Goal: Task Accomplishment & Management: Use online tool/utility

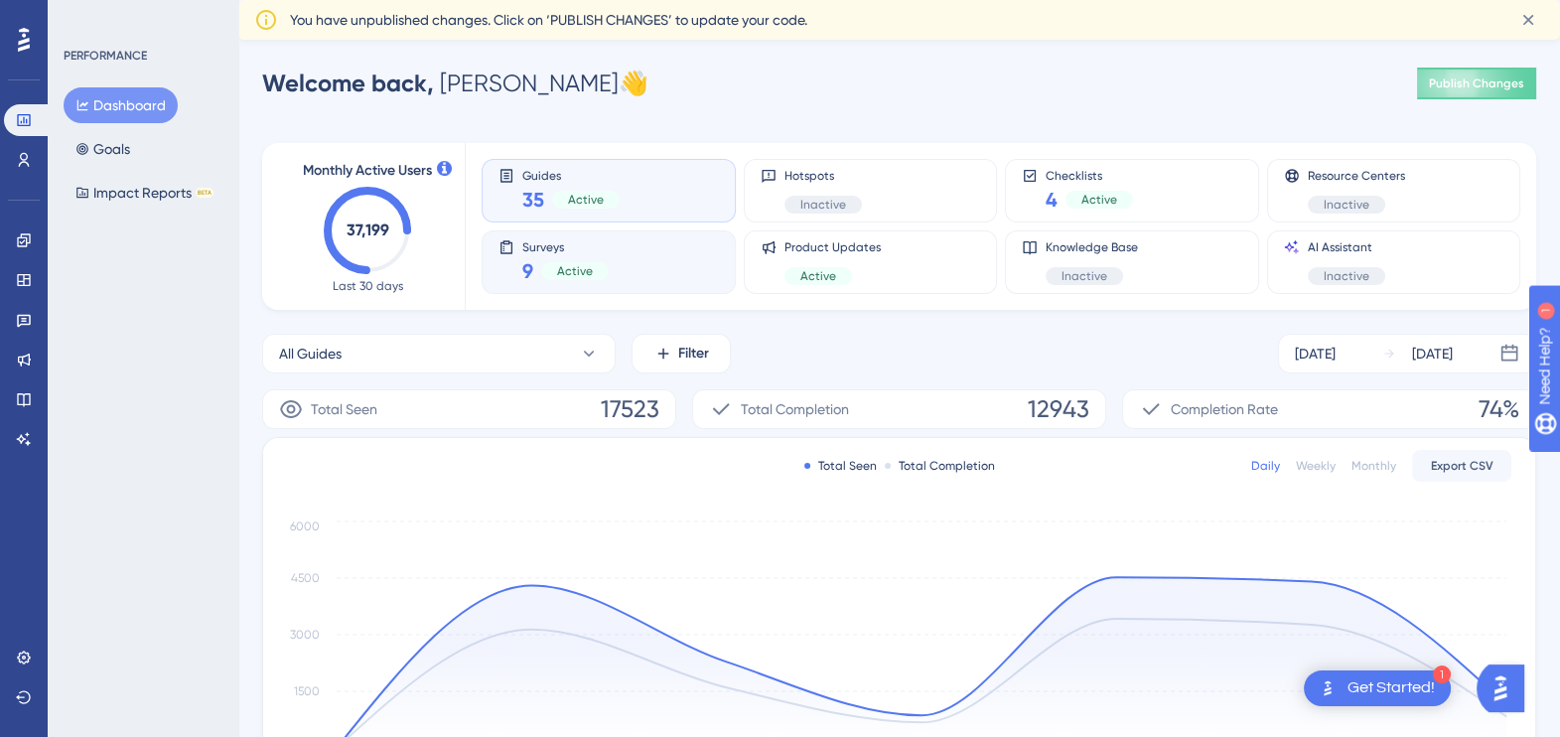
click at [566, 258] on div "9 Active" at bounding box center [565, 271] width 86 height 28
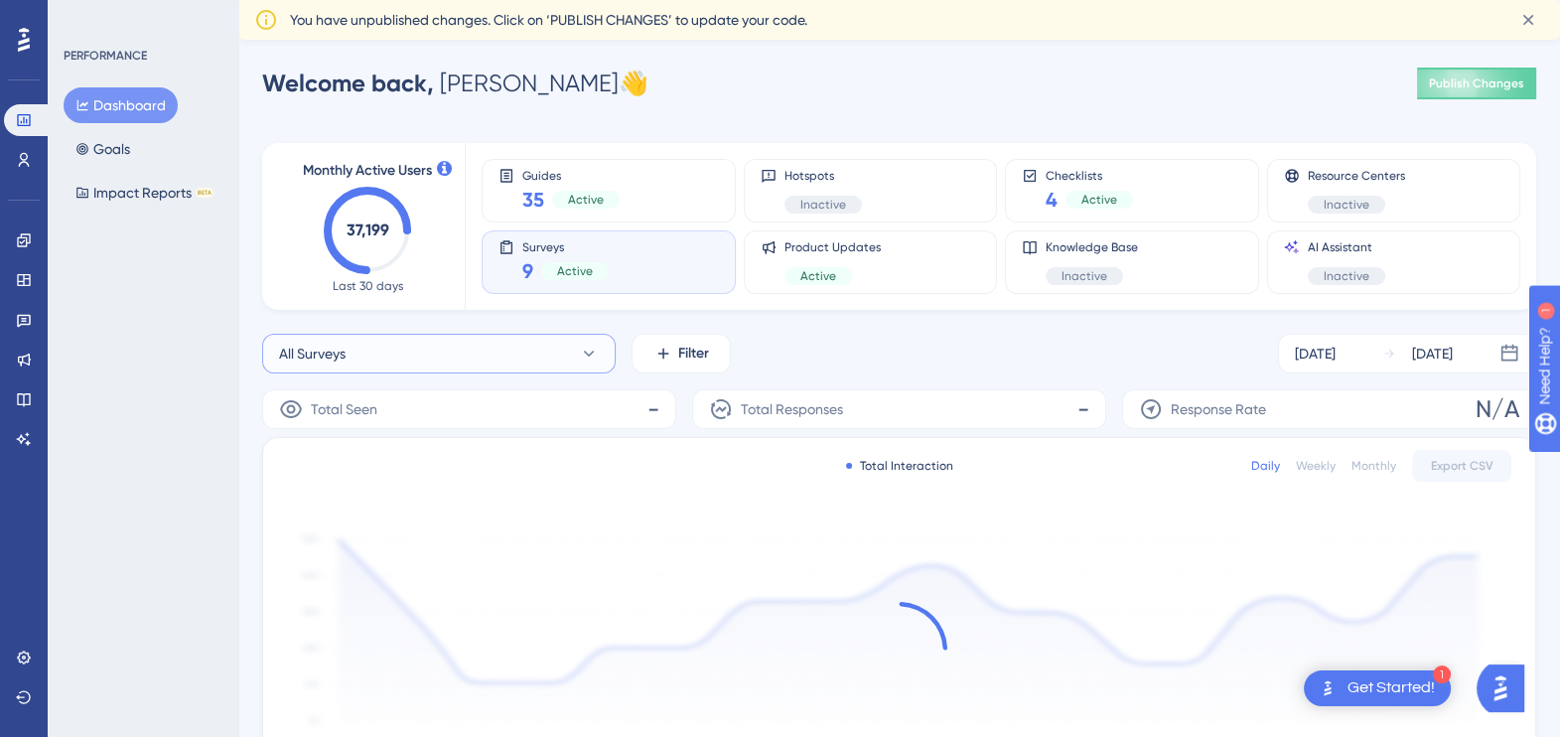
click at [604, 350] on button "All Surveys" at bounding box center [439, 354] width 354 height 40
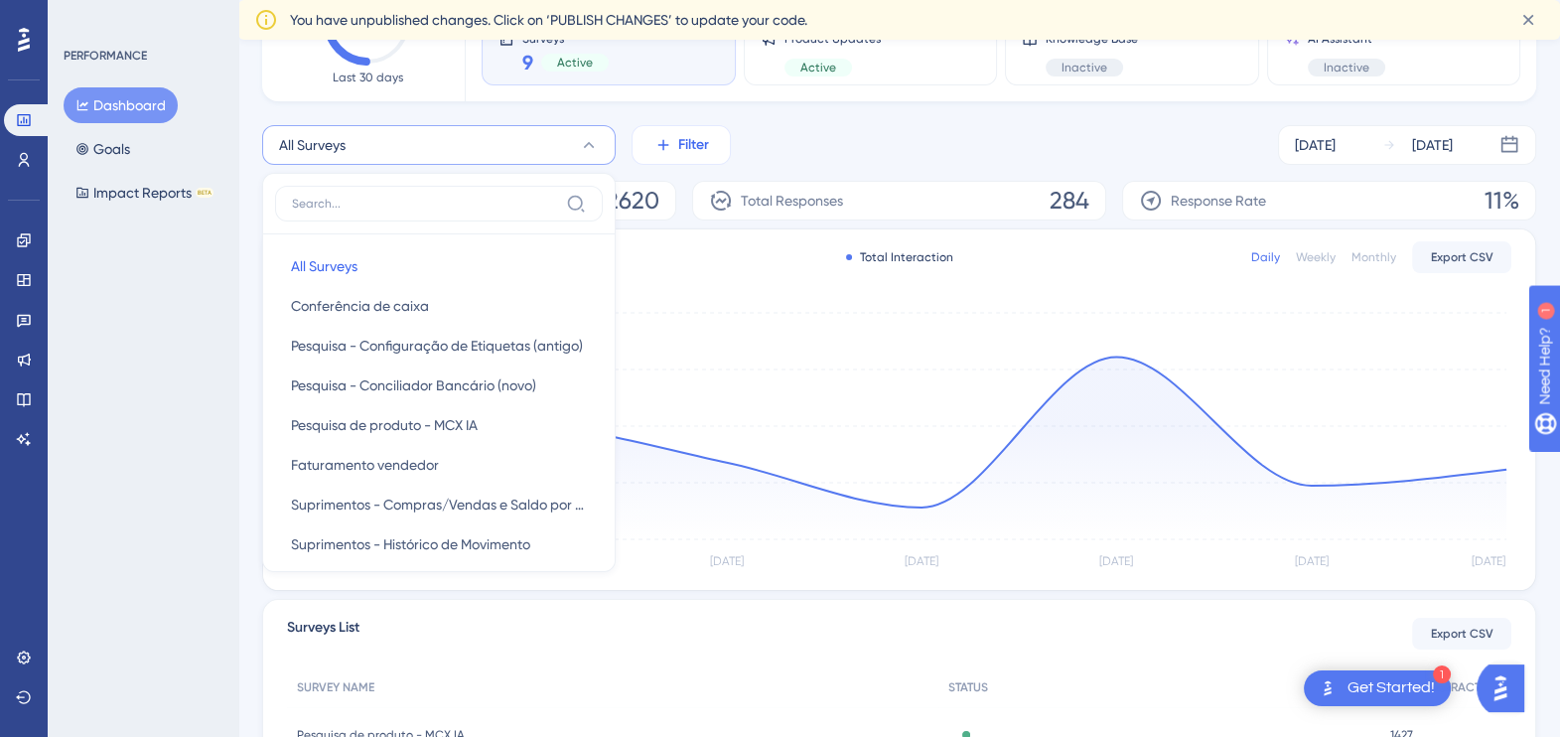
click at [659, 154] on button "Filter" at bounding box center [681, 145] width 99 height 40
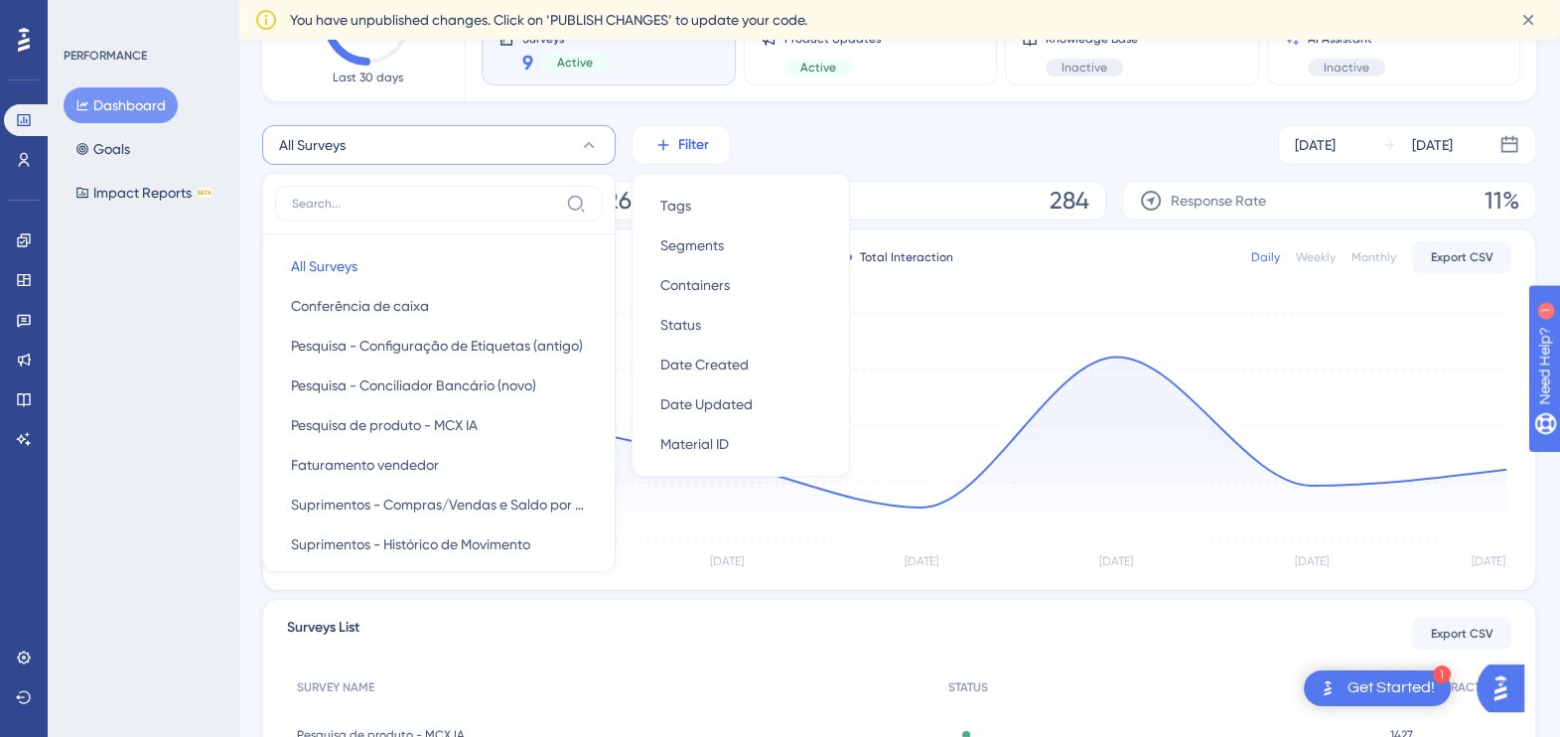
scroll to position [164, 0]
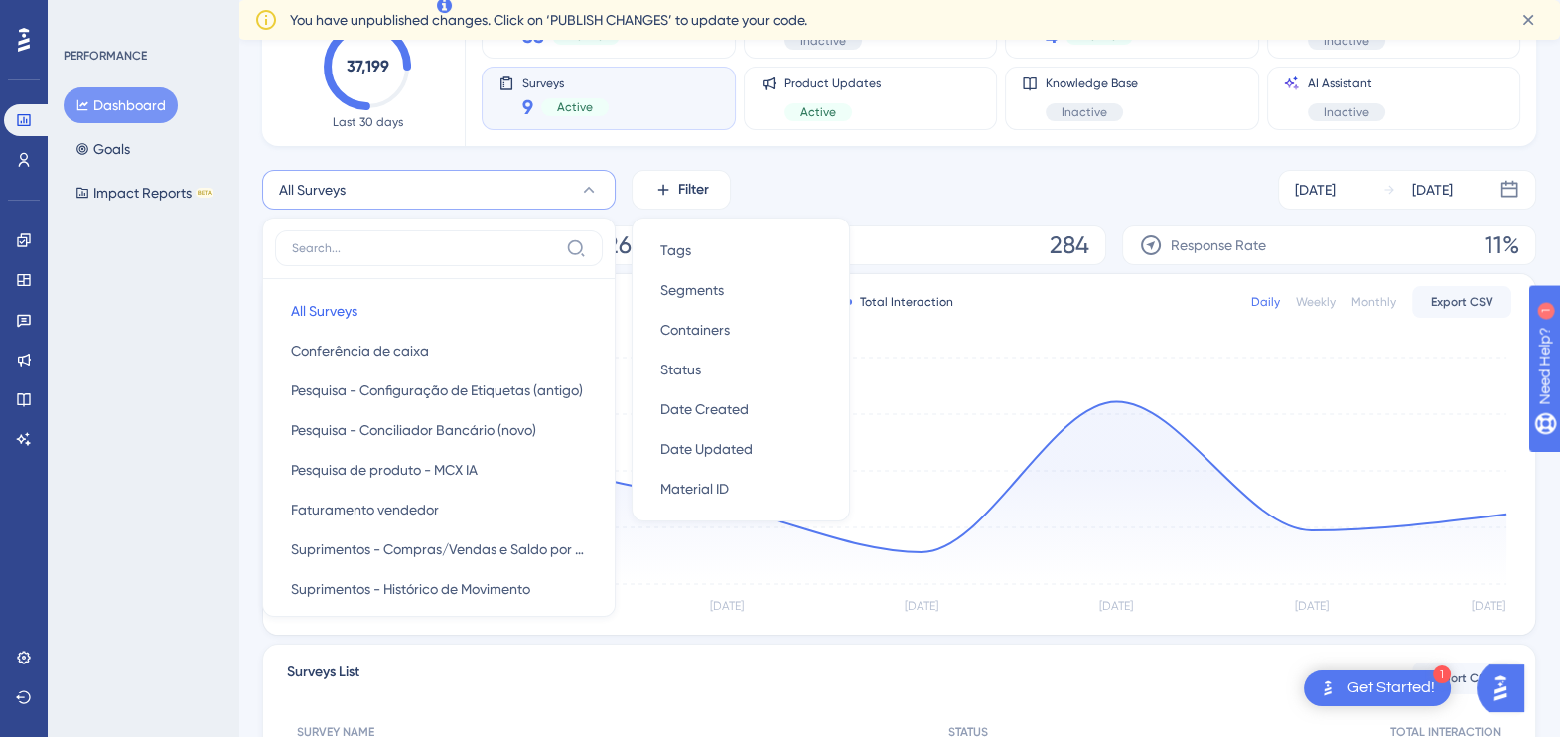
click at [164, 442] on div "PERFORMANCE Dashboard Goals Impact Reports BETA" at bounding box center [143, 368] width 191 height 737
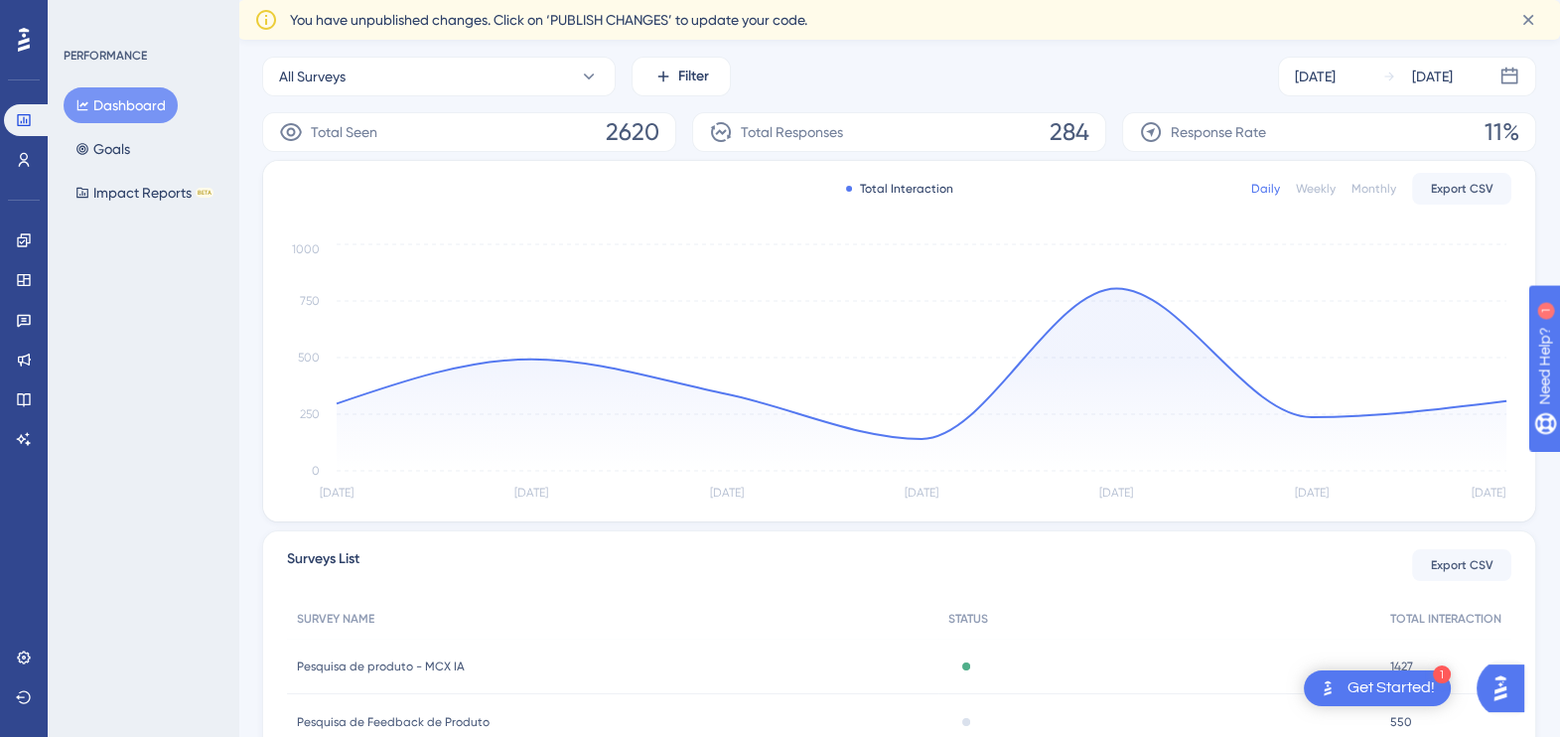
scroll to position [560, 0]
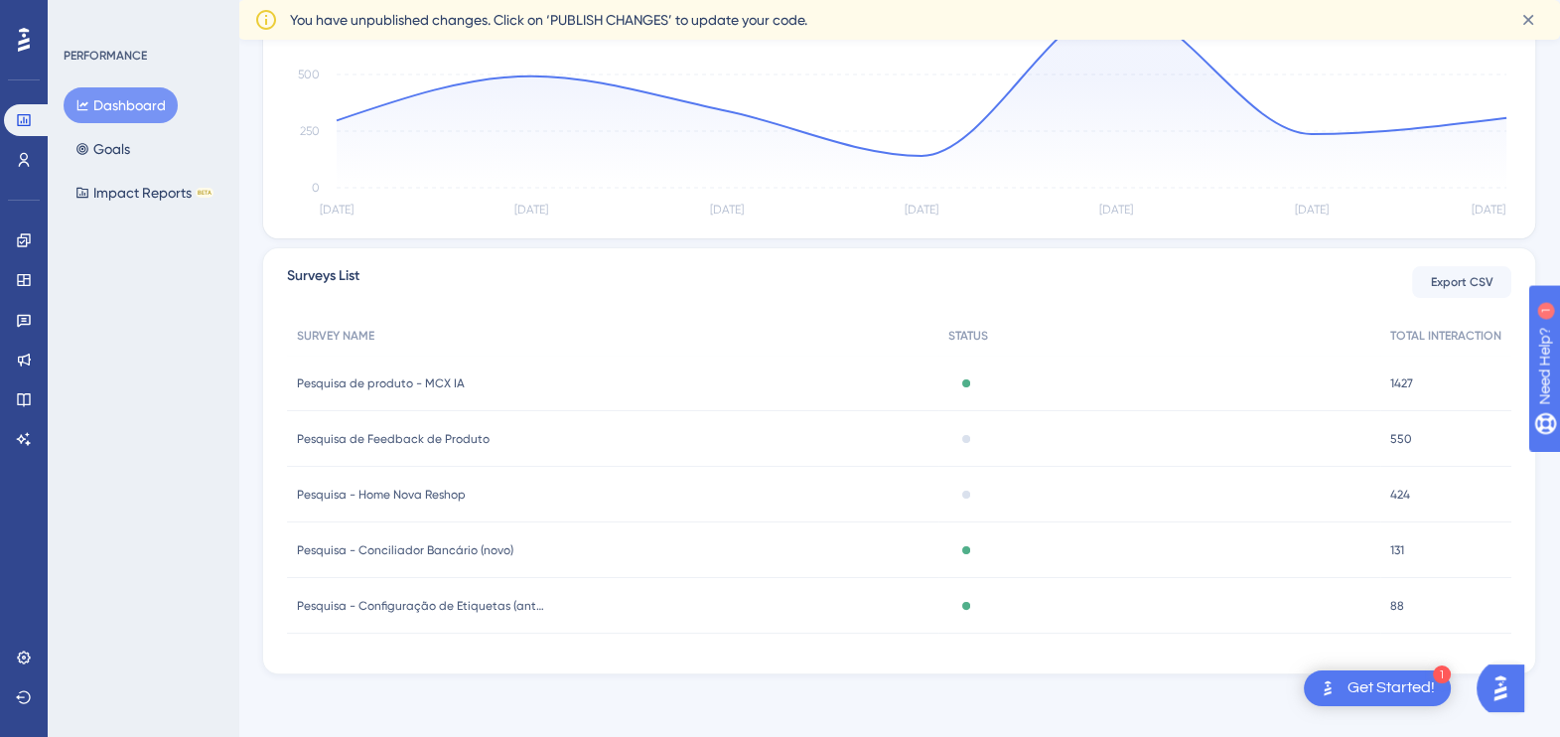
drag, startPoint x: 423, startPoint y: 490, endPoint x: 344, endPoint y: 442, distance: 92.7
click at [344, 442] on span "Pesquisa de Feedback de Produto" at bounding box center [393, 439] width 193 height 16
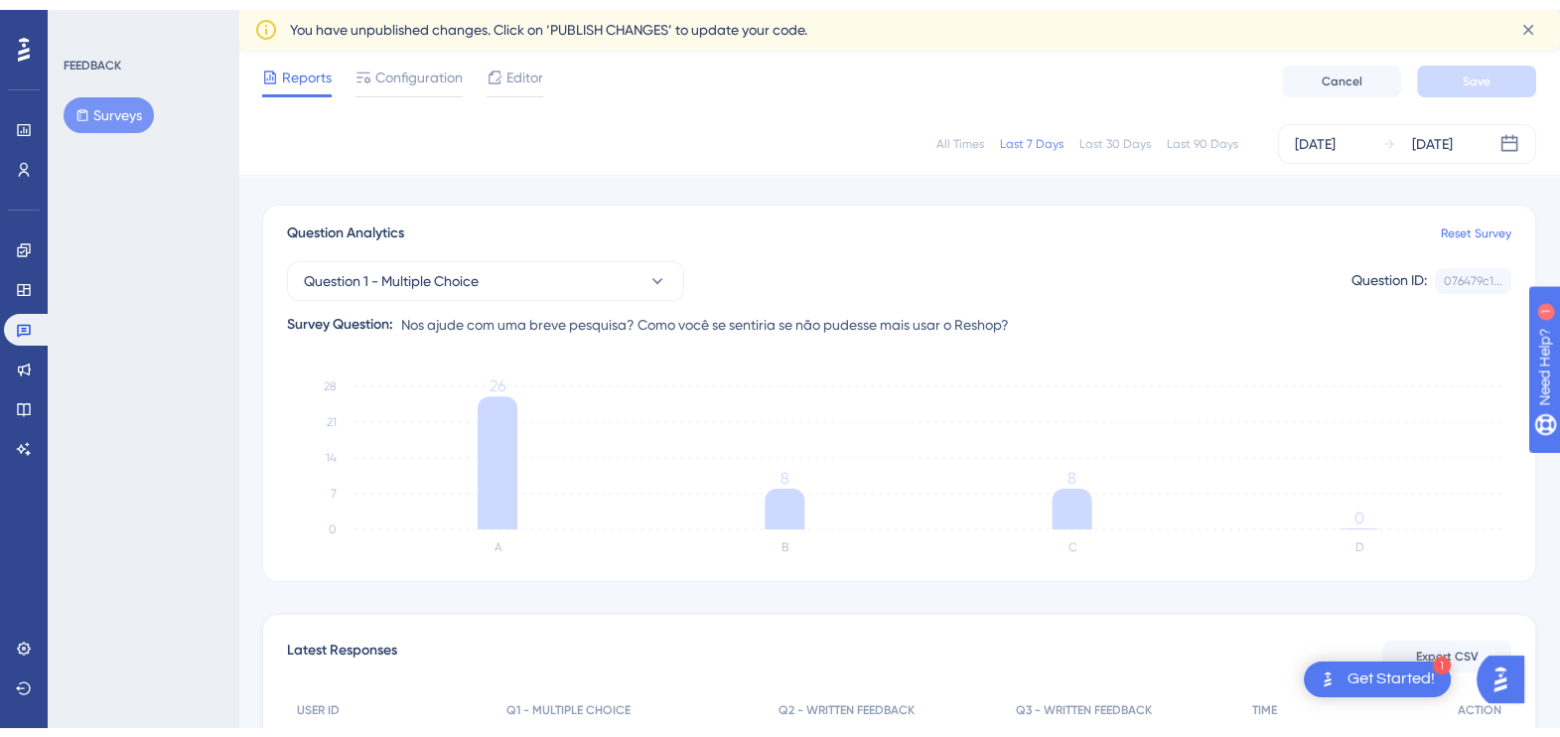
scroll to position [560, 0]
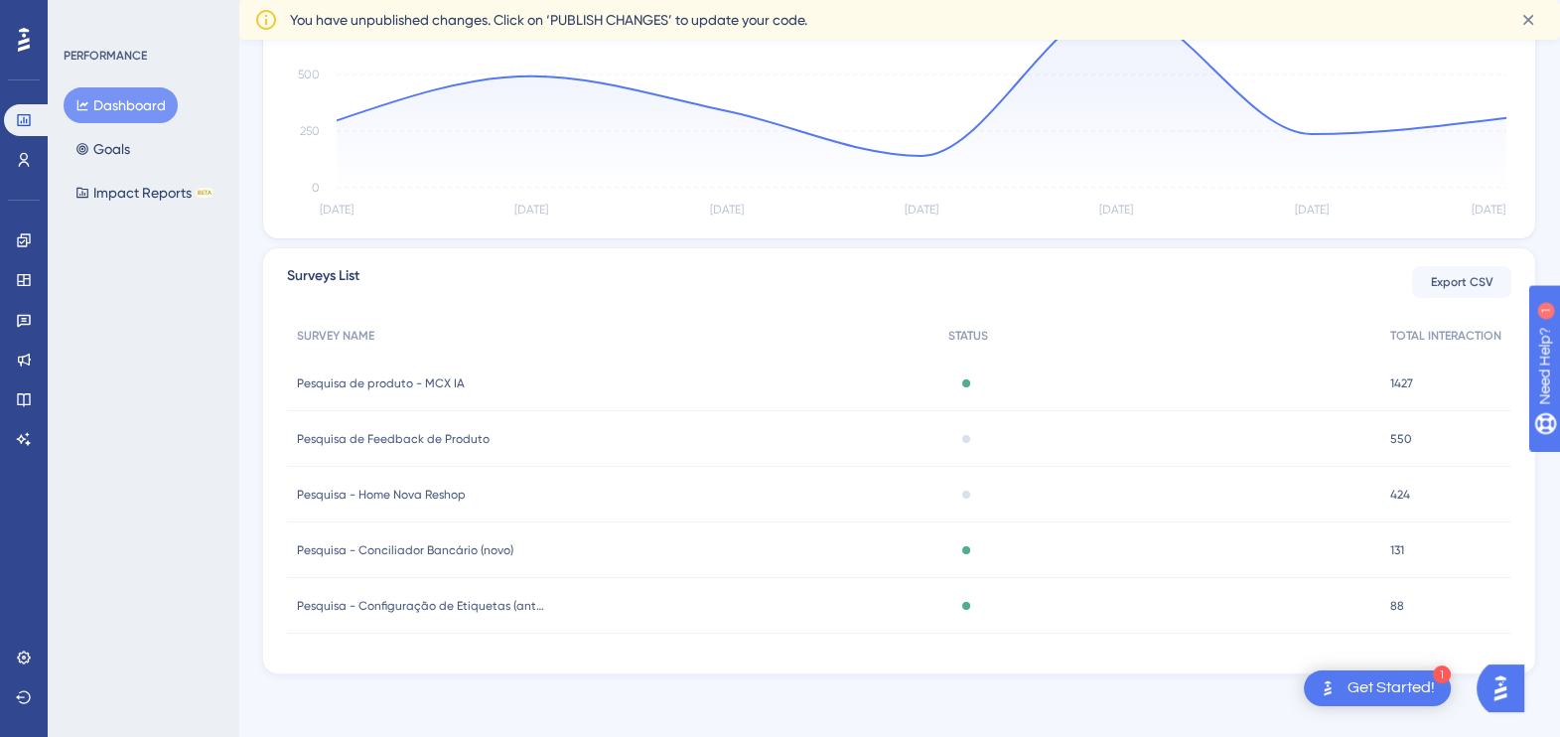
click at [436, 487] on span "Pesquisa - Home Nova Reshop" at bounding box center [381, 495] width 169 height 16
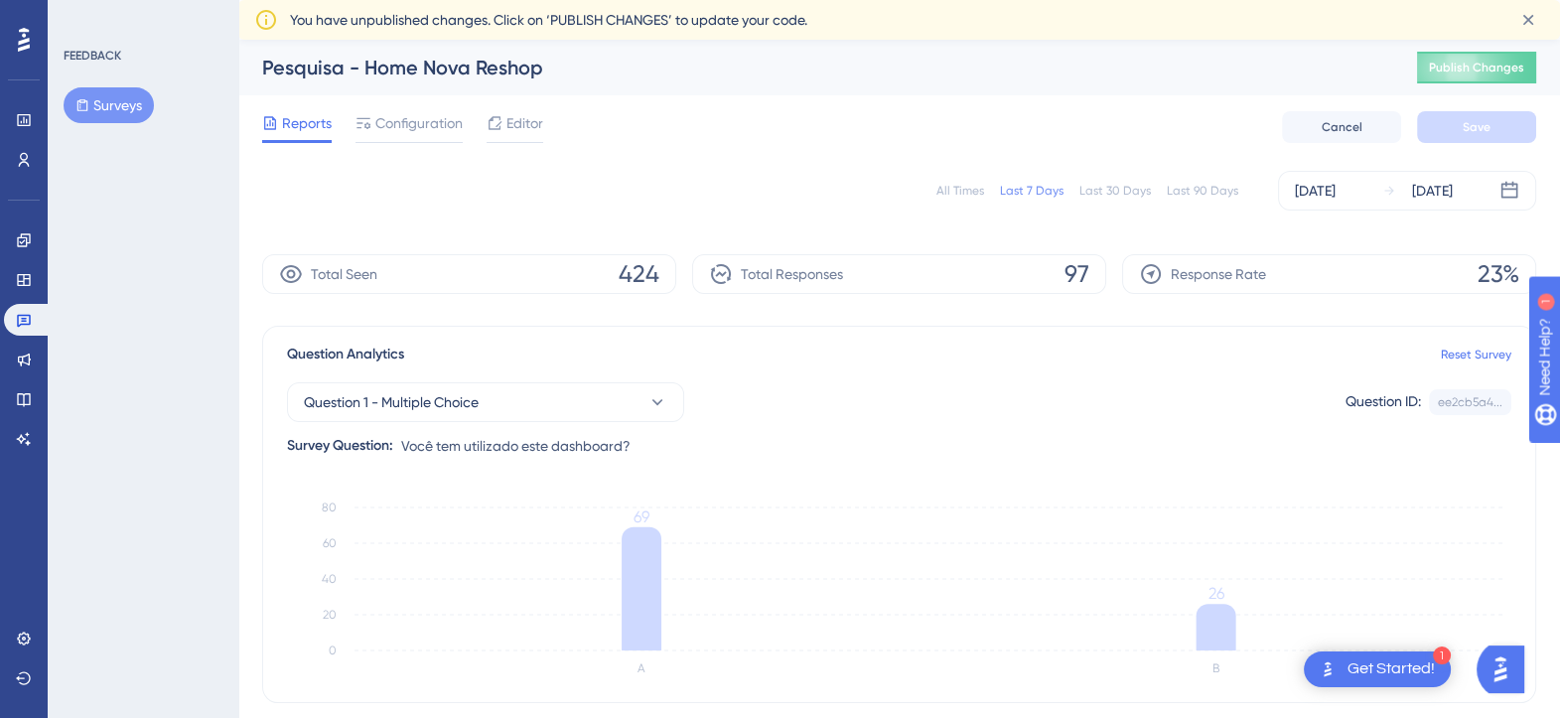
click at [944, 276] on div "Total Responses 97" at bounding box center [899, 274] width 414 height 40
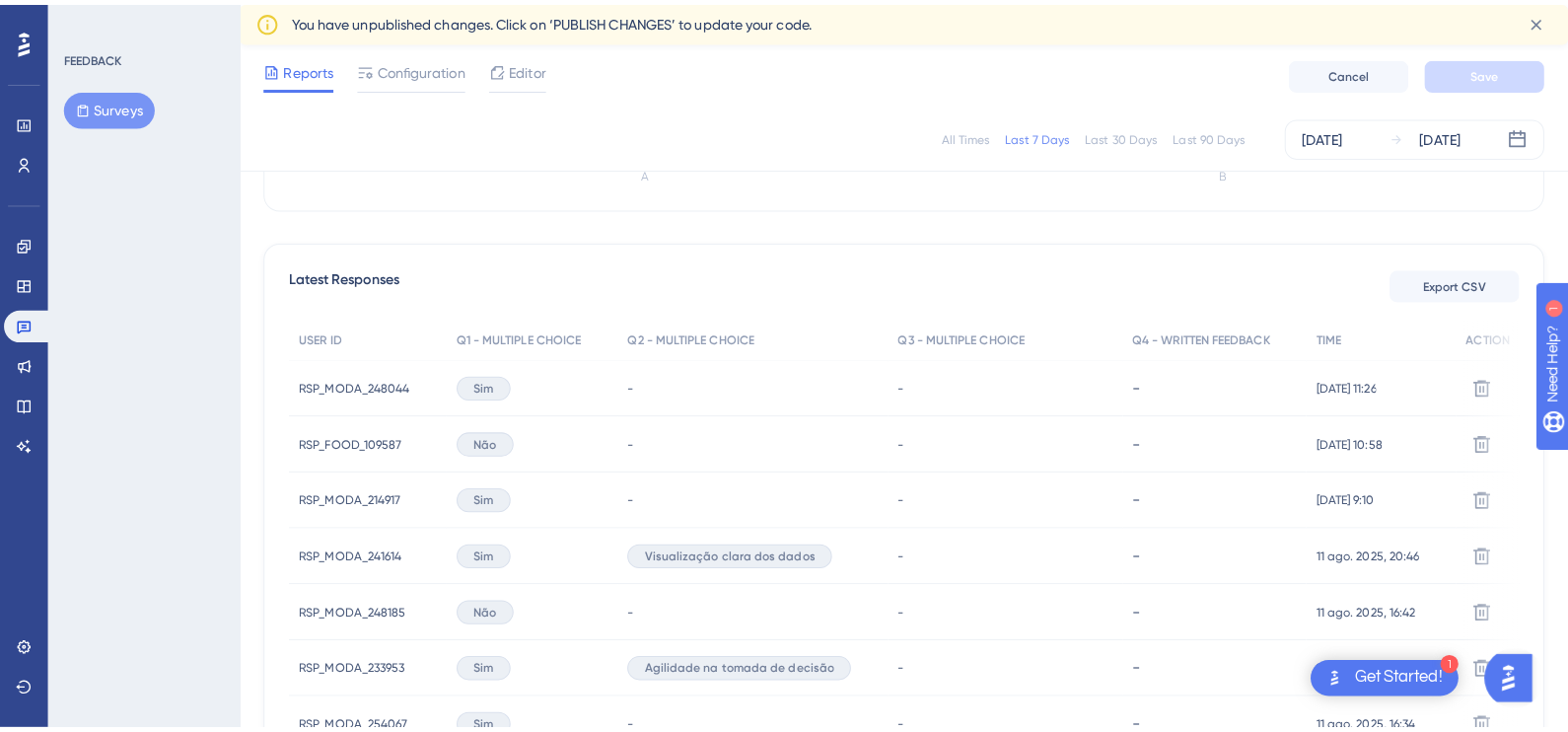
scroll to position [493, 0]
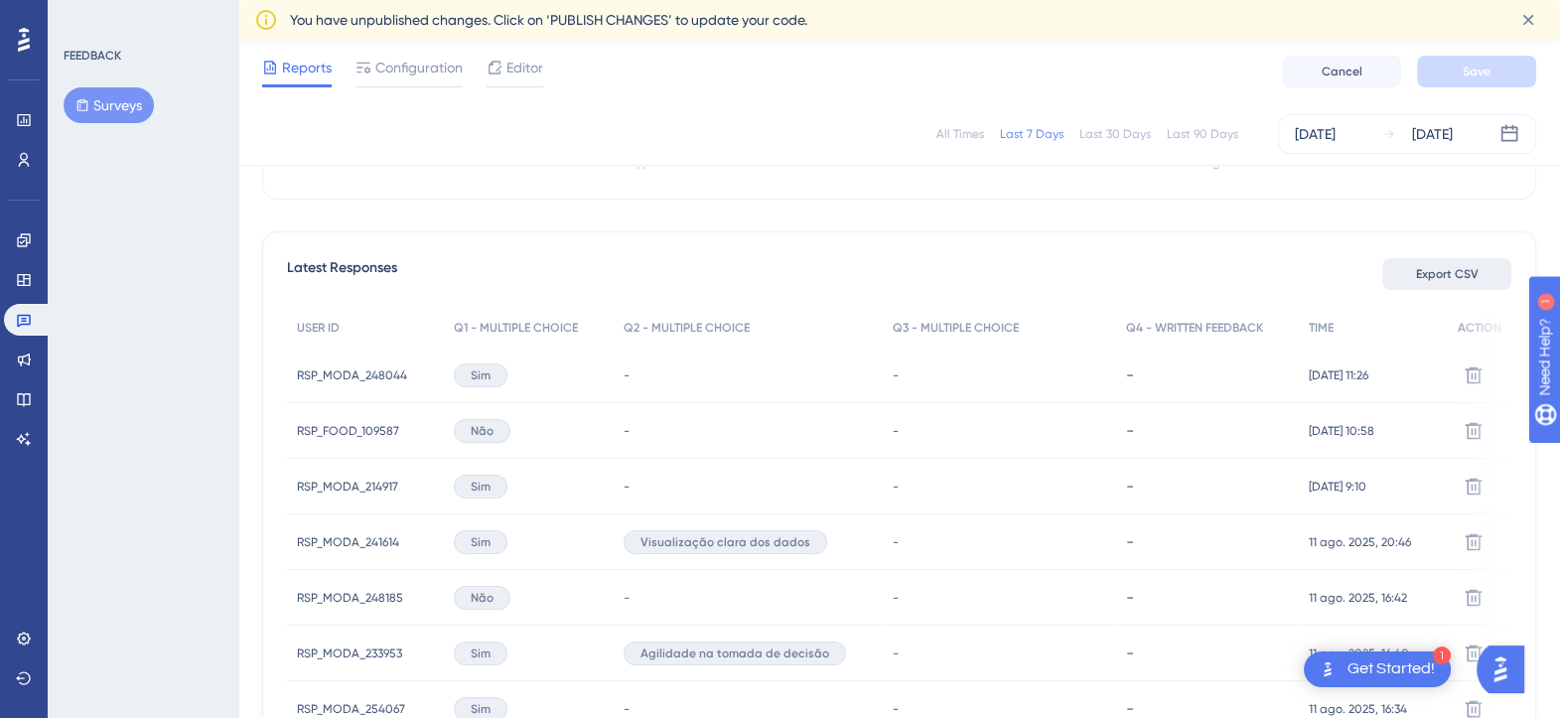
click at [1436, 275] on span "Export CSV" at bounding box center [1447, 274] width 63 height 16
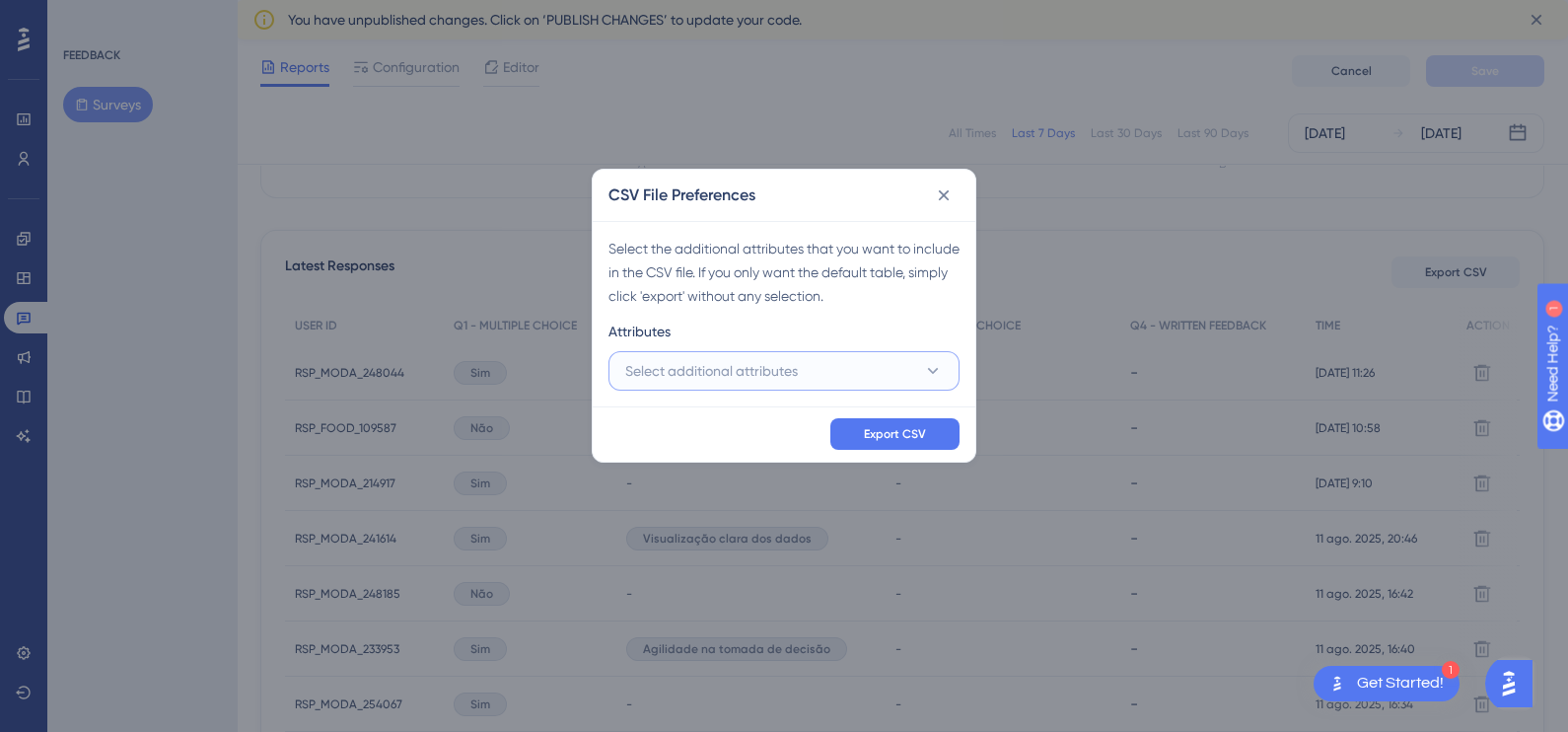
click at [869, 372] on button "Select additional attributes" at bounding box center [784, 371] width 352 height 40
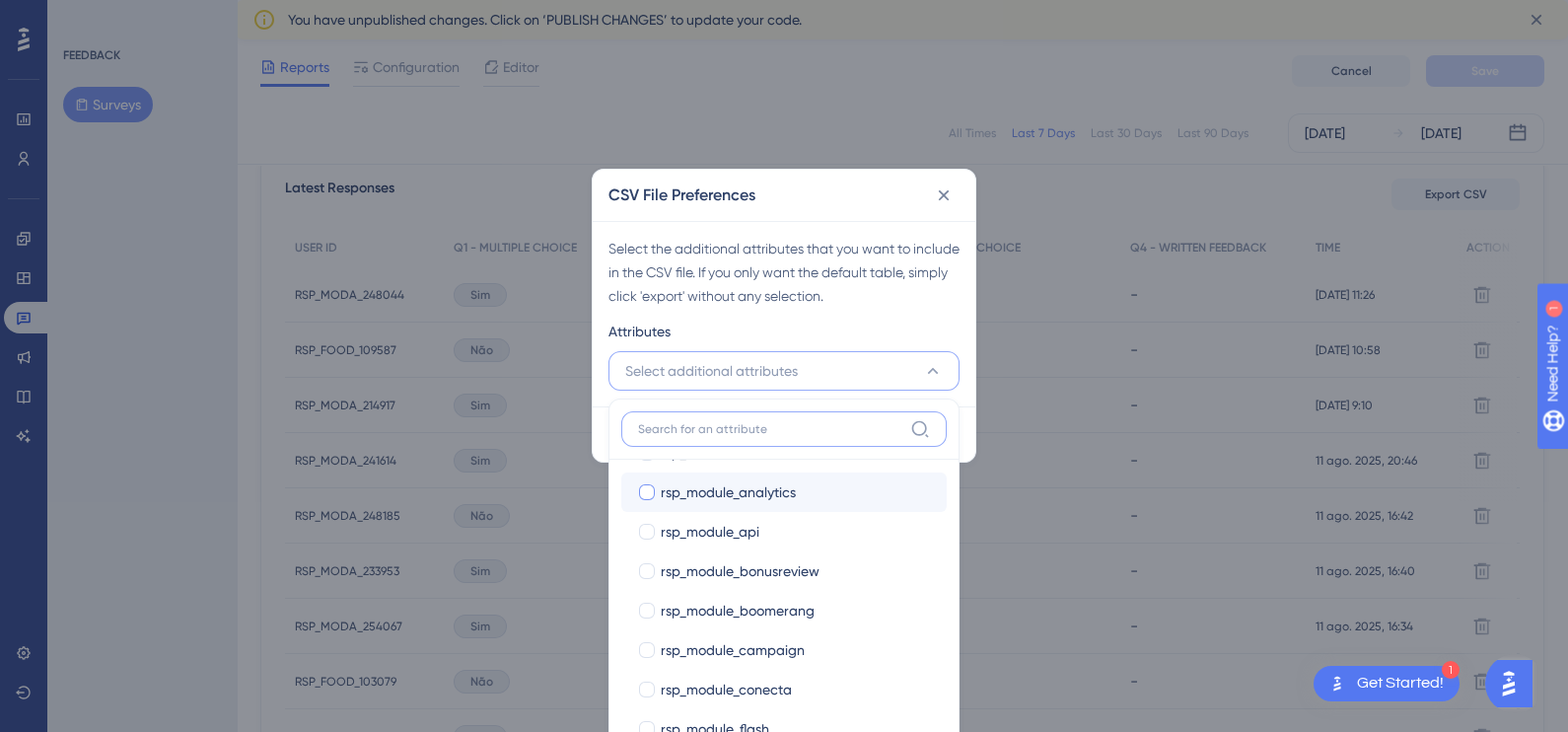
scroll to position [1109, 0]
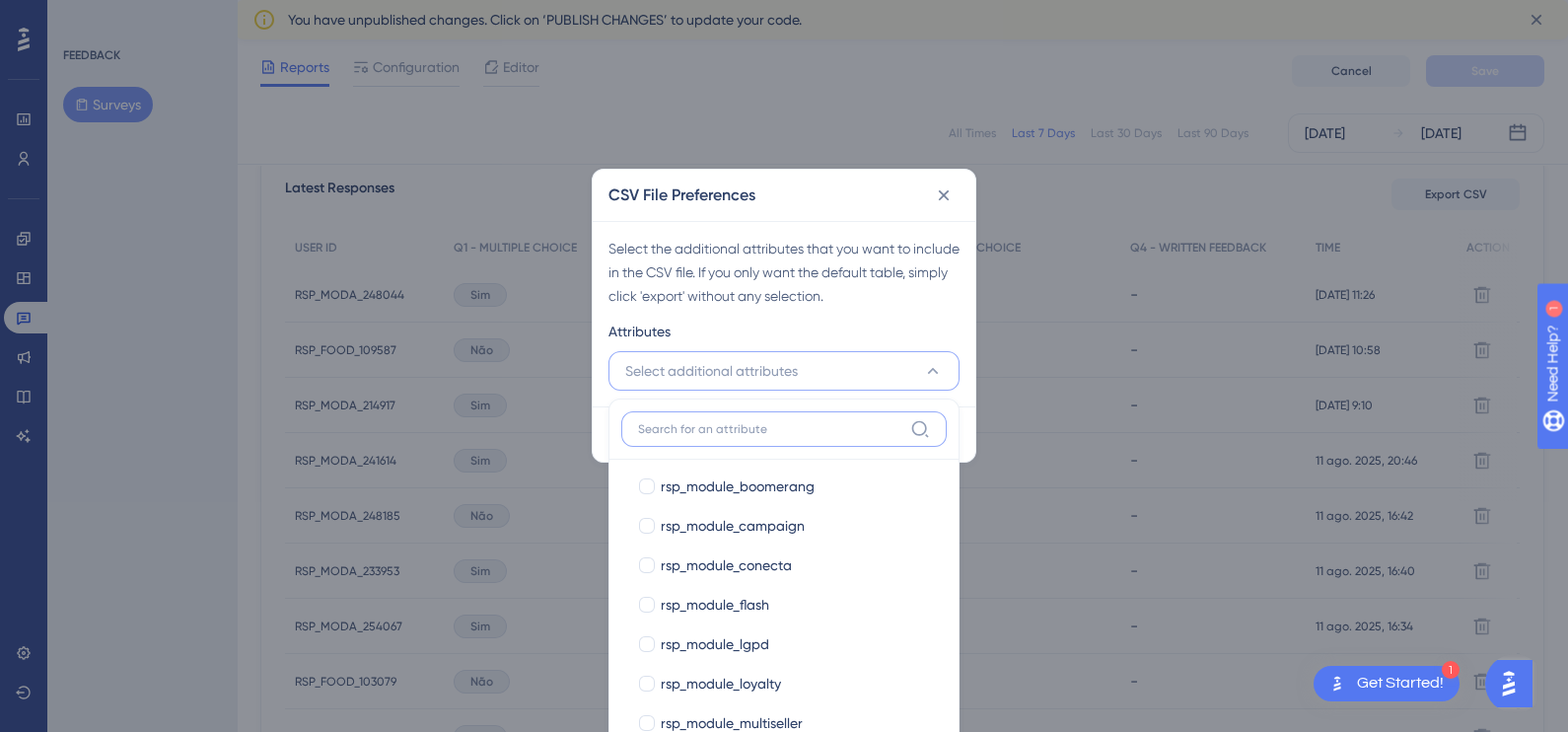
click at [794, 423] on input at bounding box center [771, 429] width 264 height 16
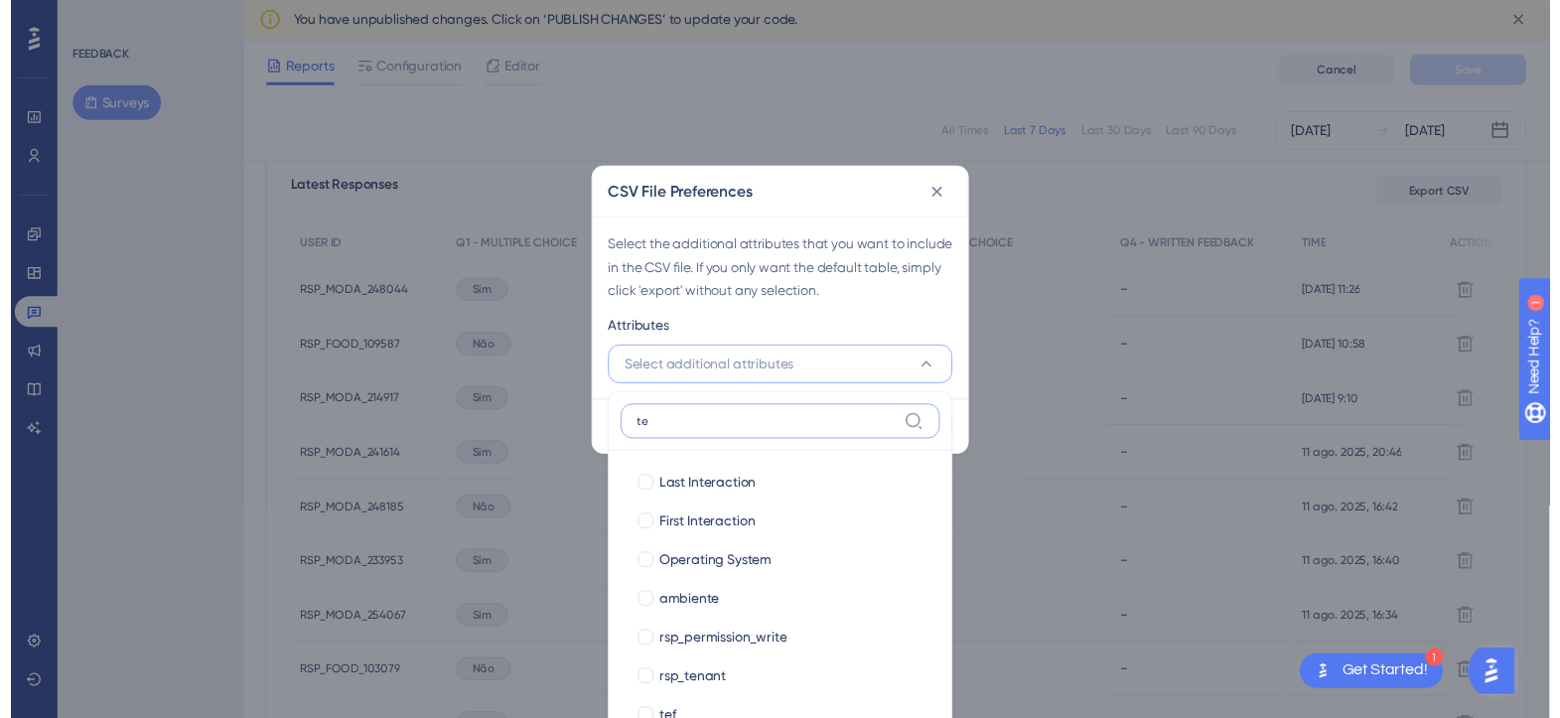
scroll to position [0, 0]
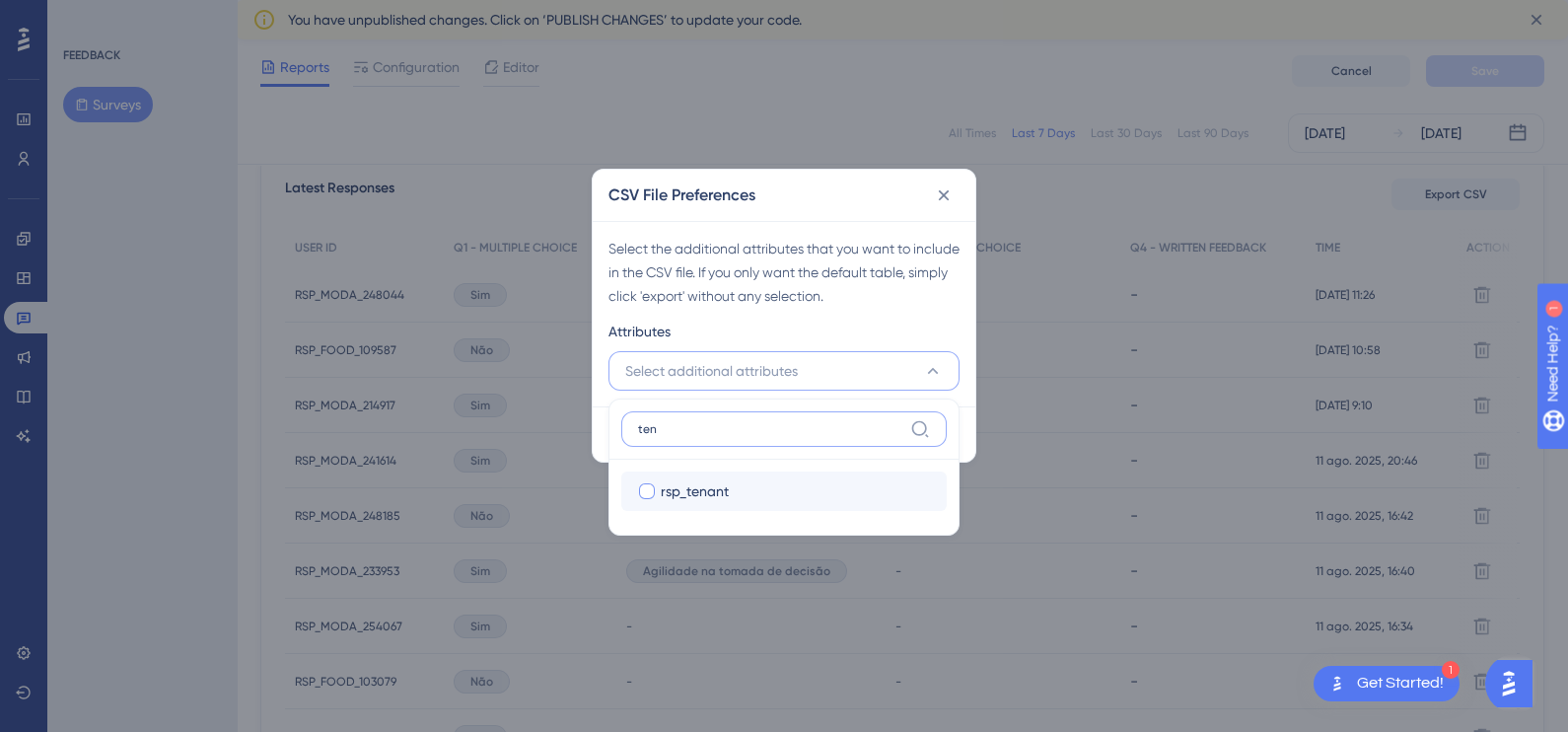
type input "ten"
click at [648, 497] on div at bounding box center [647, 492] width 16 height 16
checkbox input "true"
click at [954, 320] on div "Attributes" at bounding box center [784, 336] width 352 height 32
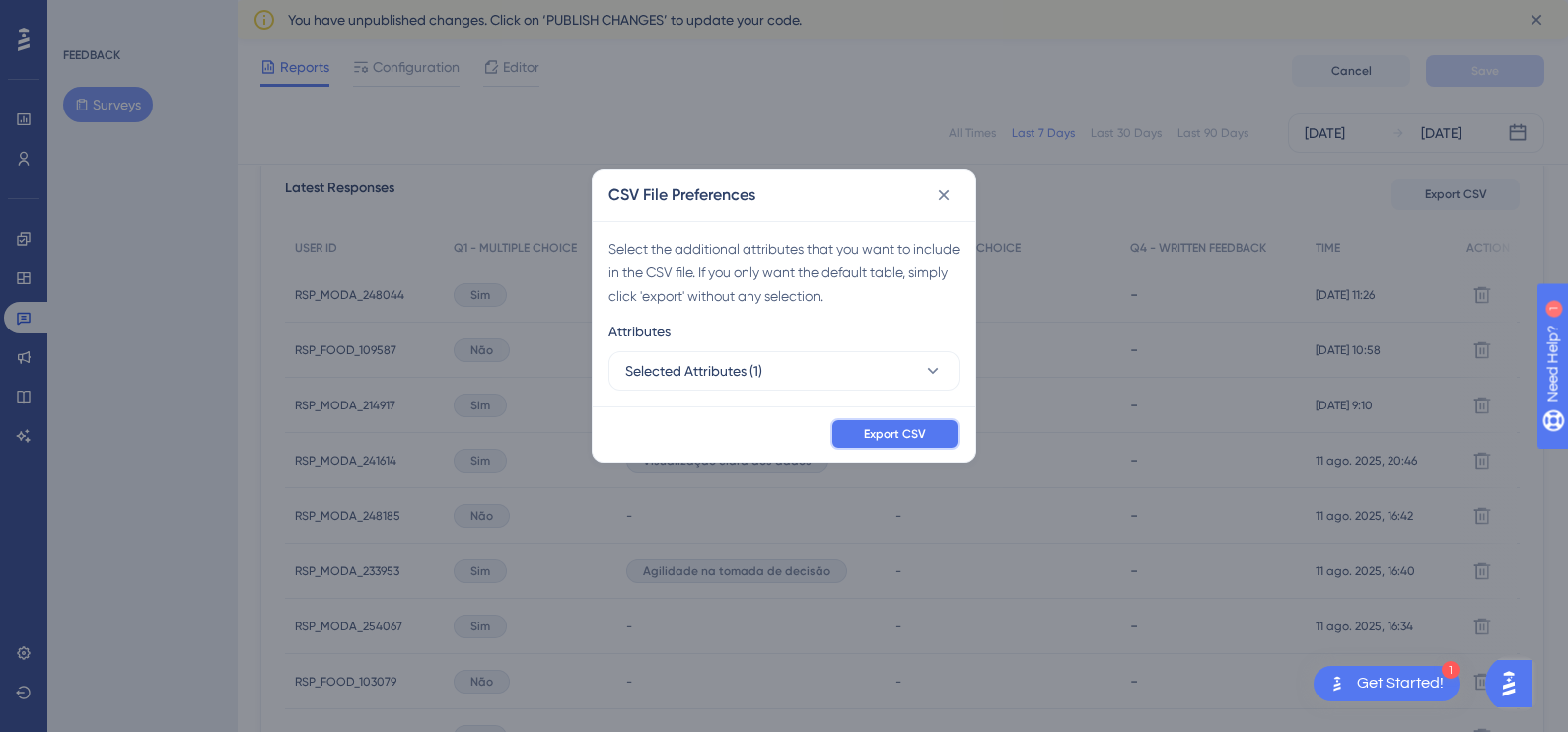
click at [919, 426] on span "Export CSV" at bounding box center [895, 434] width 63 height 16
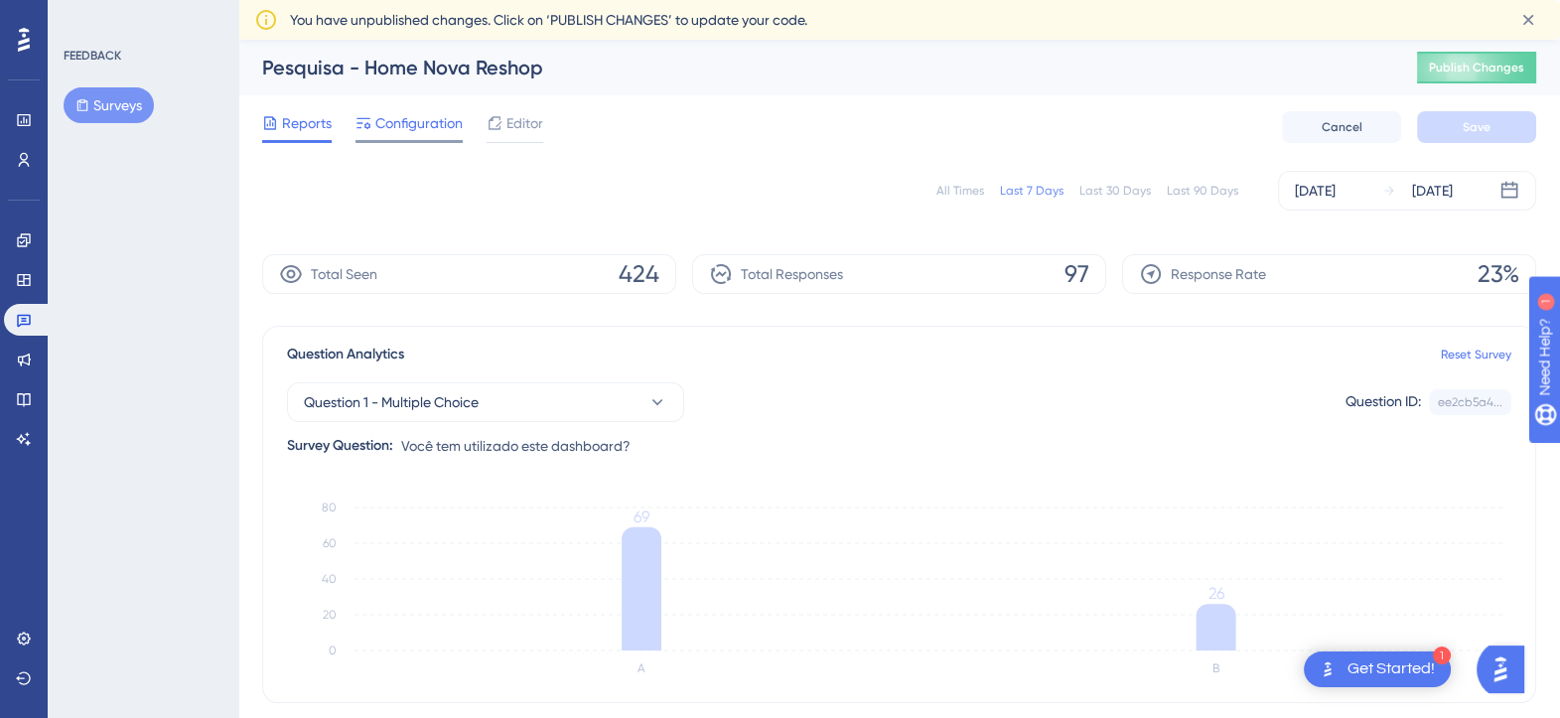
click at [415, 130] on span "Configuration" at bounding box center [418, 123] width 87 height 24
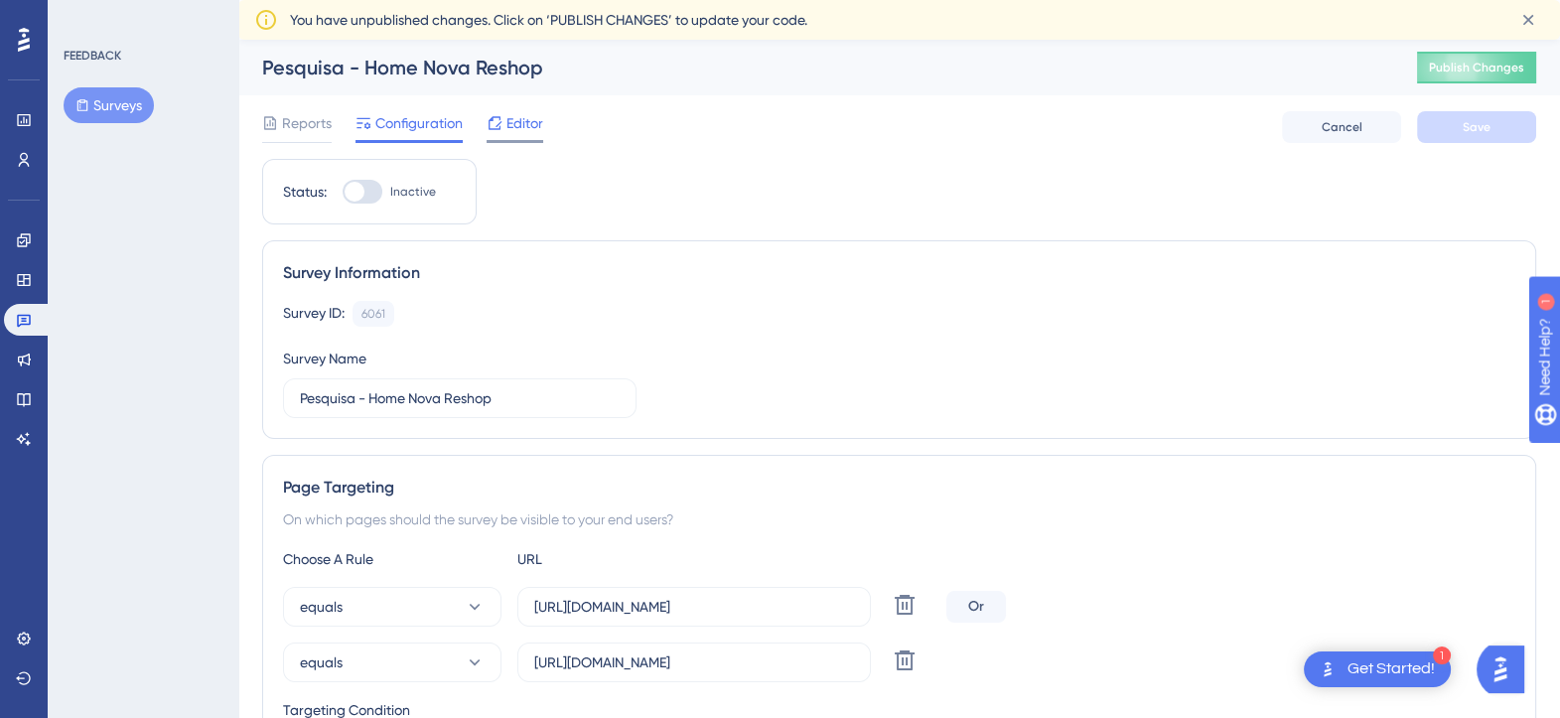
click at [536, 127] on span "Editor" at bounding box center [525, 123] width 37 height 24
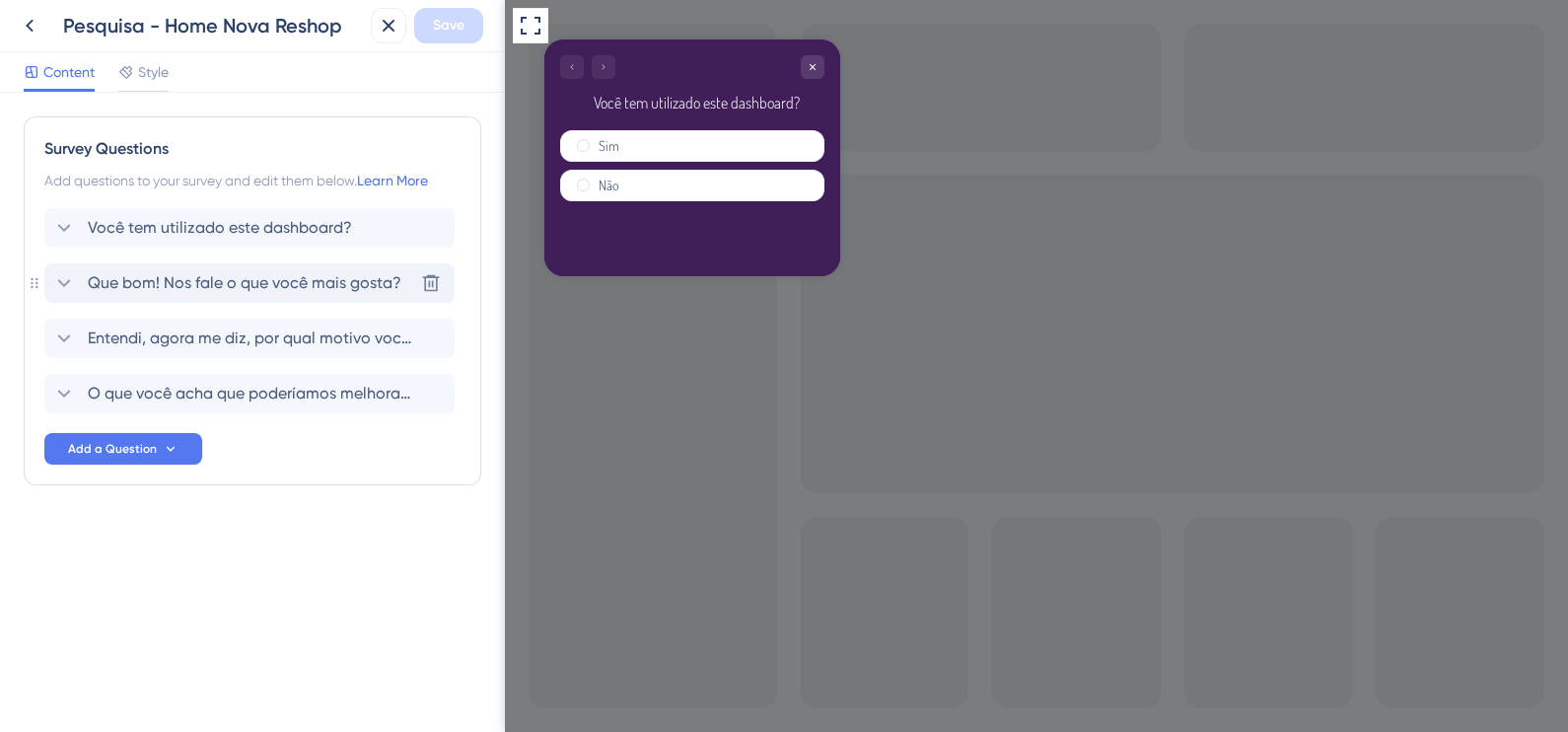
click at [195, 287] on span "Que bom! Nos fale o que você mais gosta?" at bounding box center [244, 283] width 314 height 24
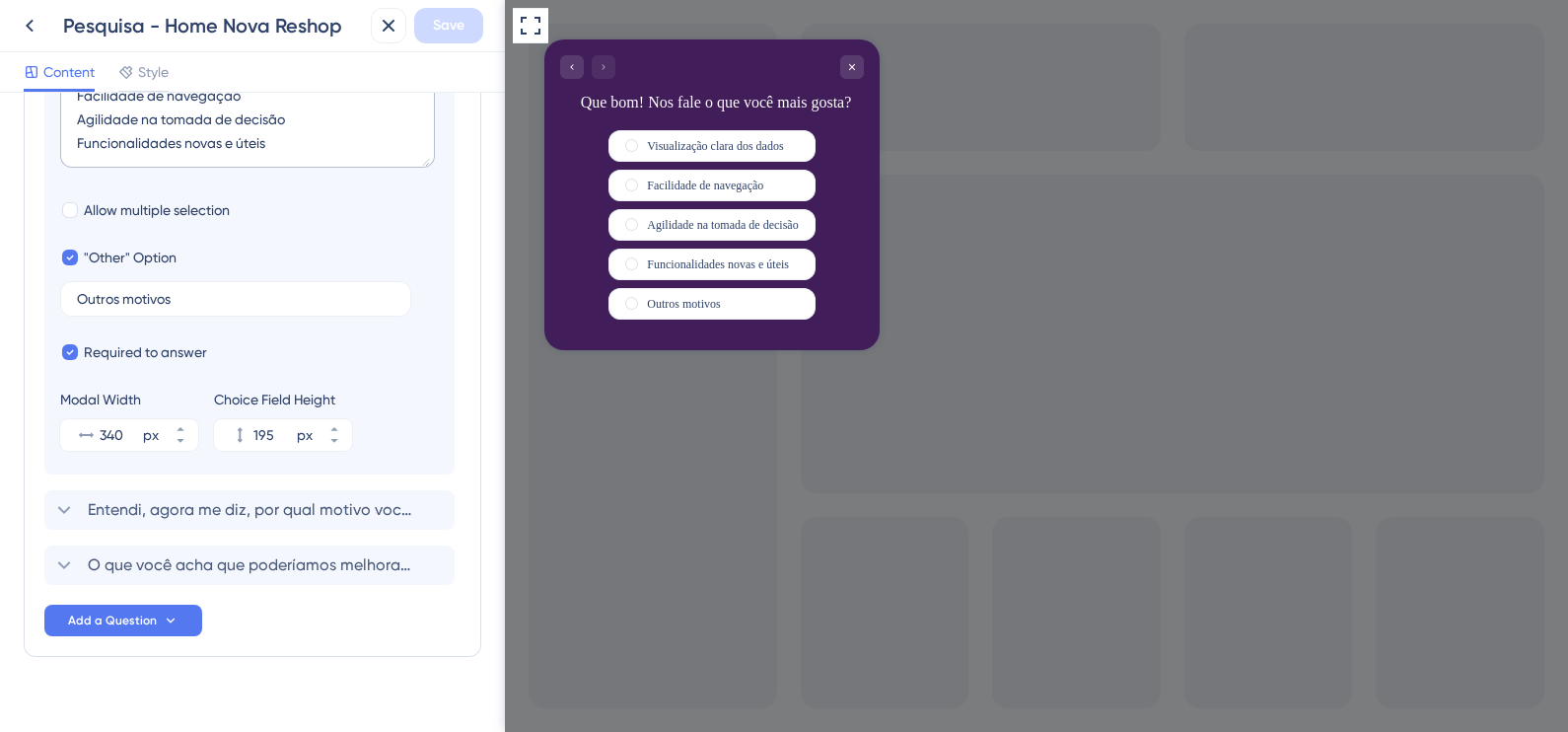
scroll to position [624, 0]
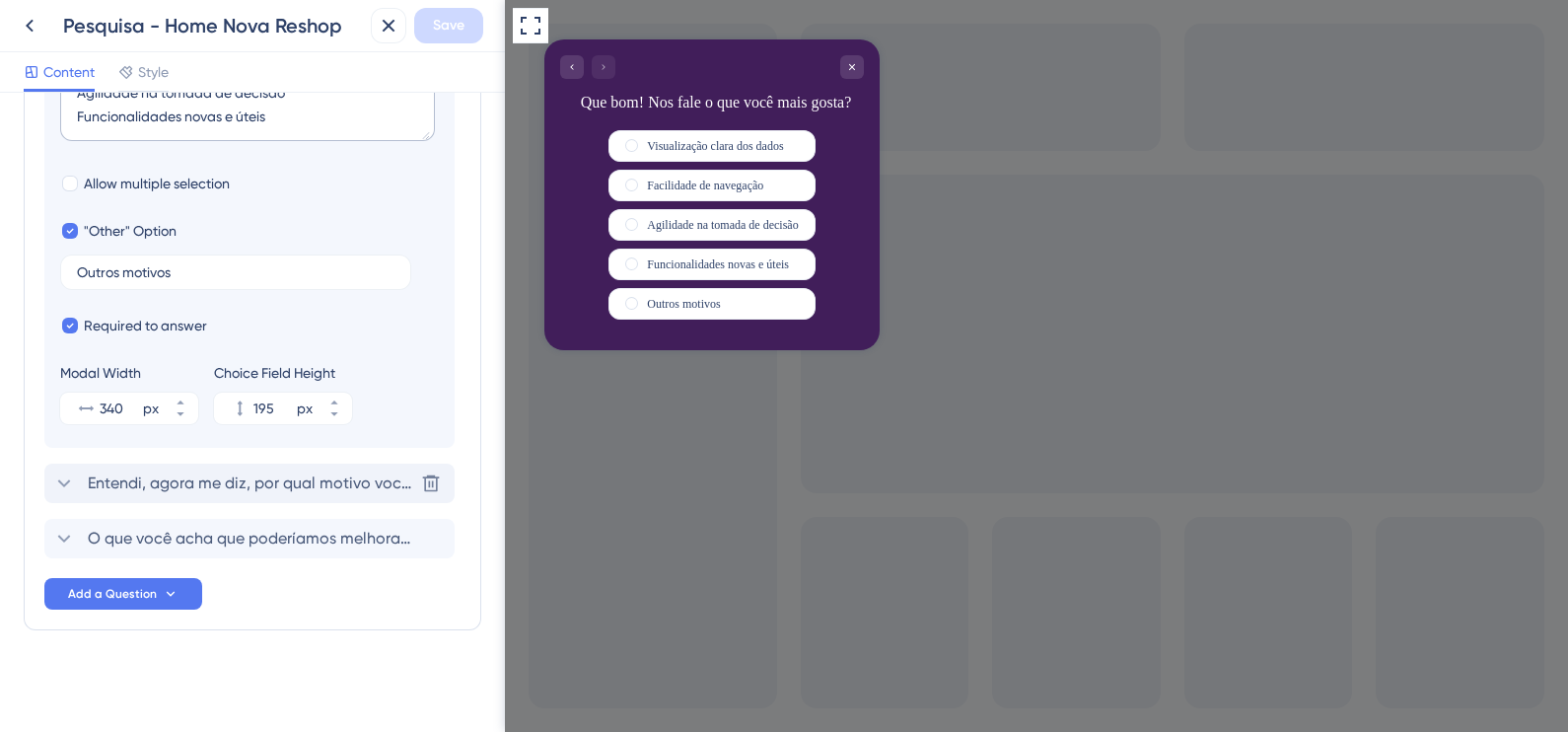
click at [279, 487] on span "Entendi, agora me diz, por qual motivo você não tem usado?" at bounding box center [250, 484] width 326 height 24
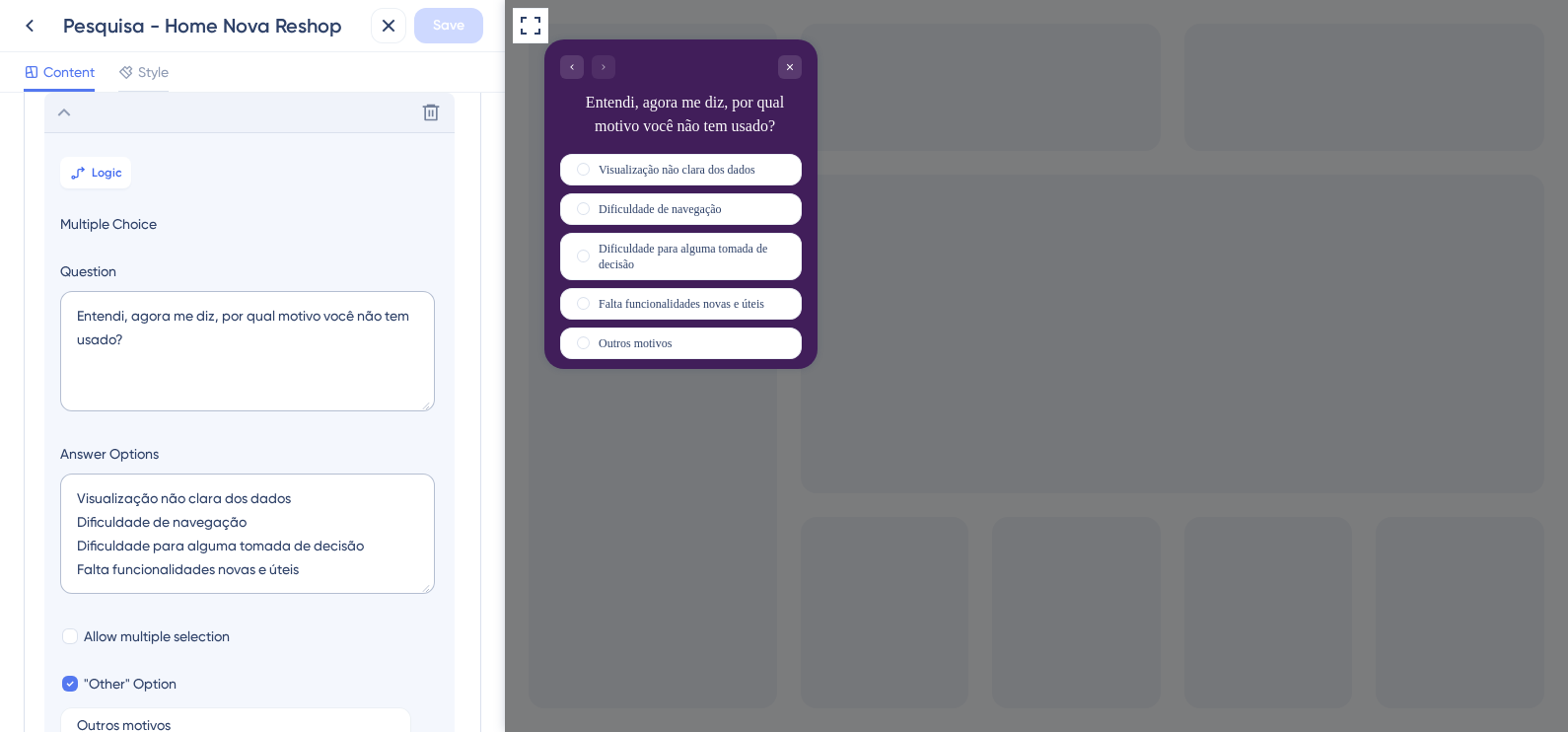
scroll to position [0, 0]
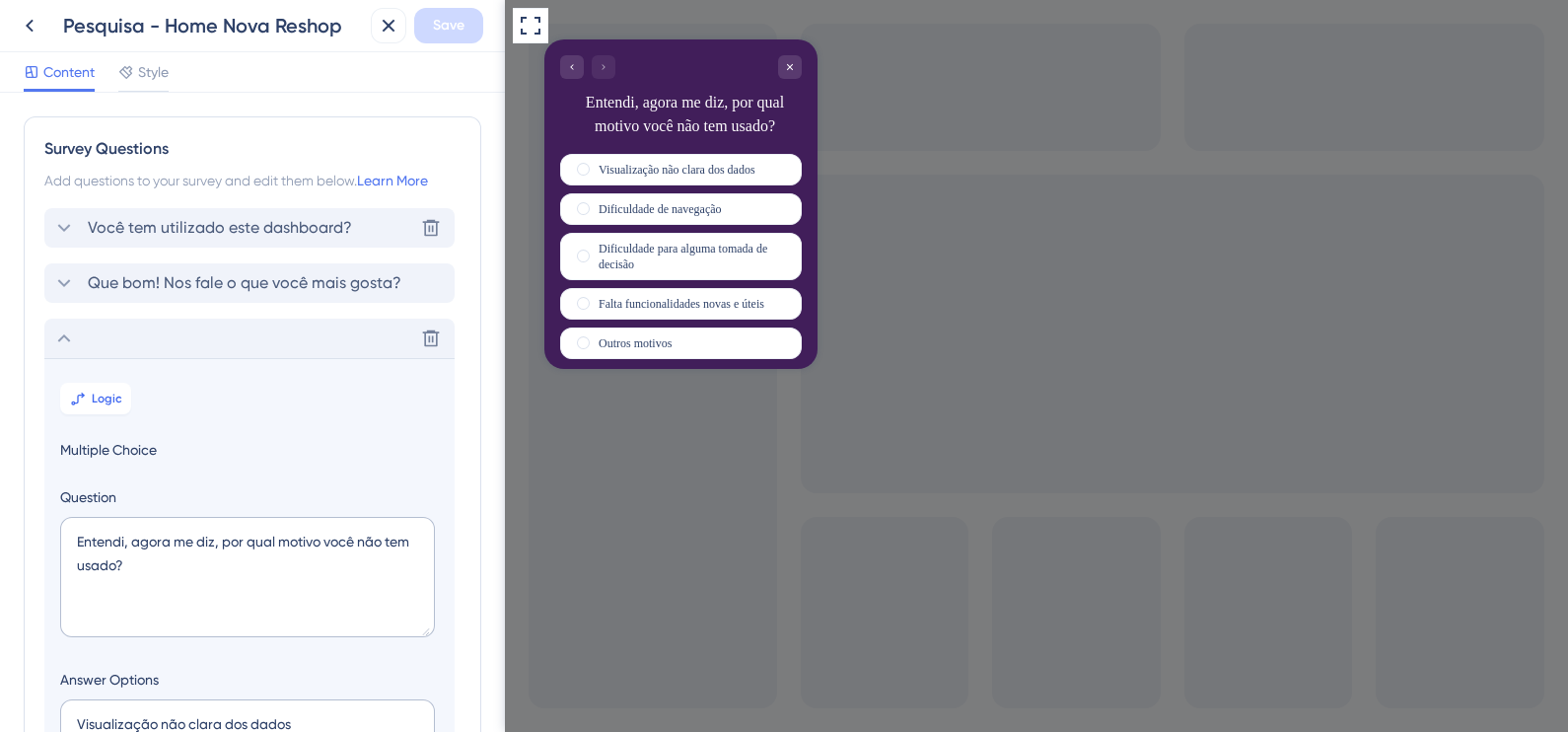
click at [254, 241] on div "Você tem utilizado este dashboard? [GEOGRAPHIC_DATA]" at bounding box center [249, 228] width 410 height 40
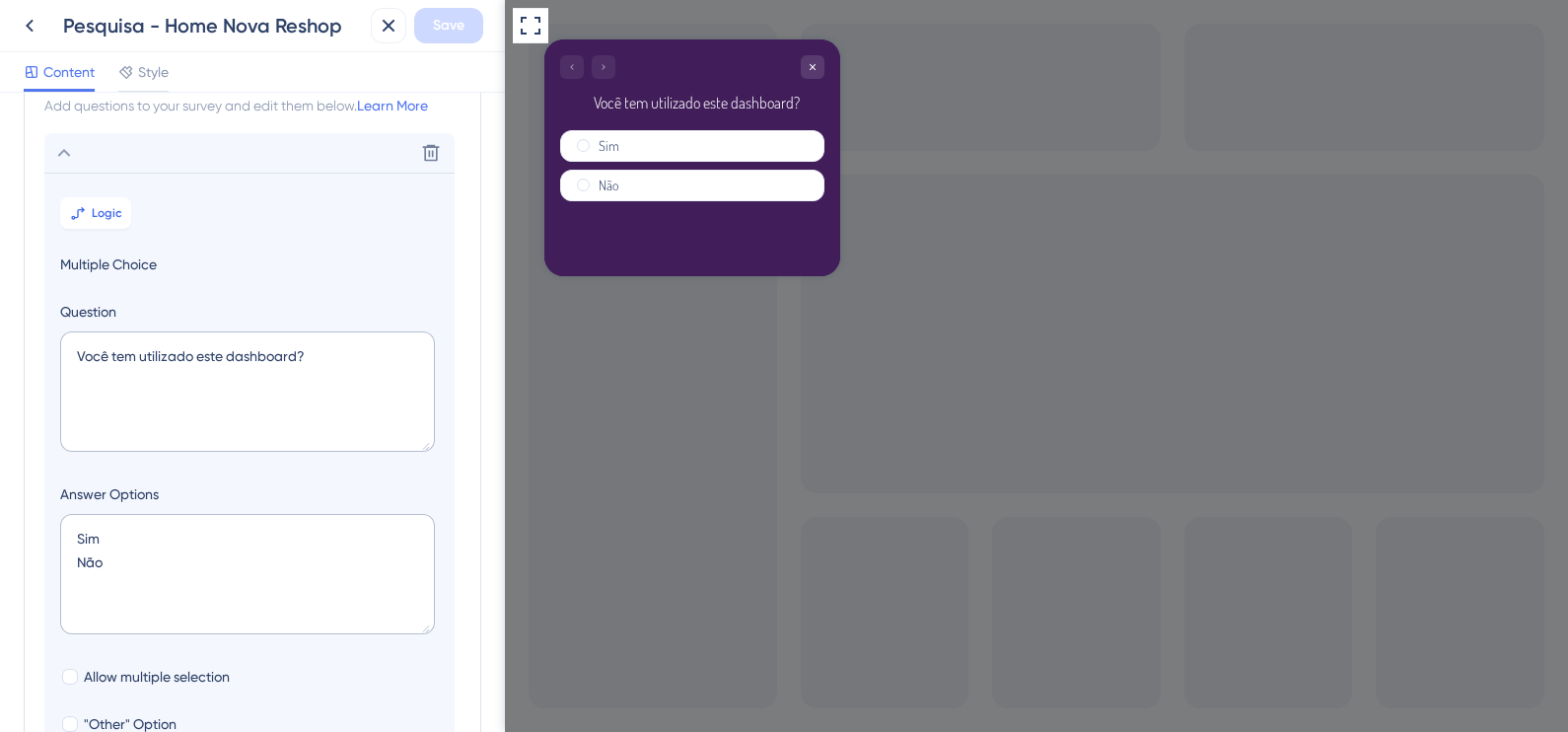
scroll to position [115, 0]
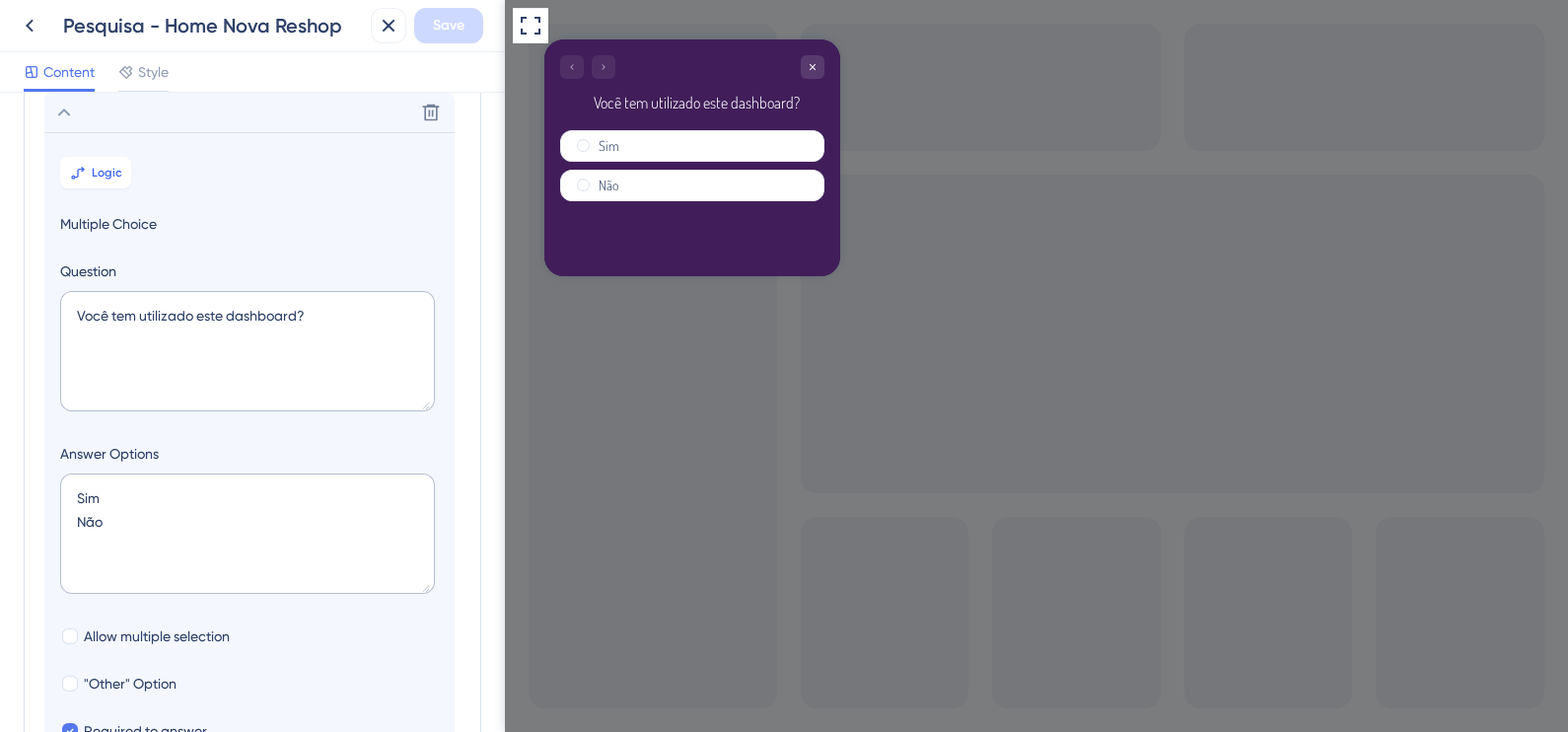
click at [258, 110] on div "Delete" at bounding box center [249, 112] width 410 height 40
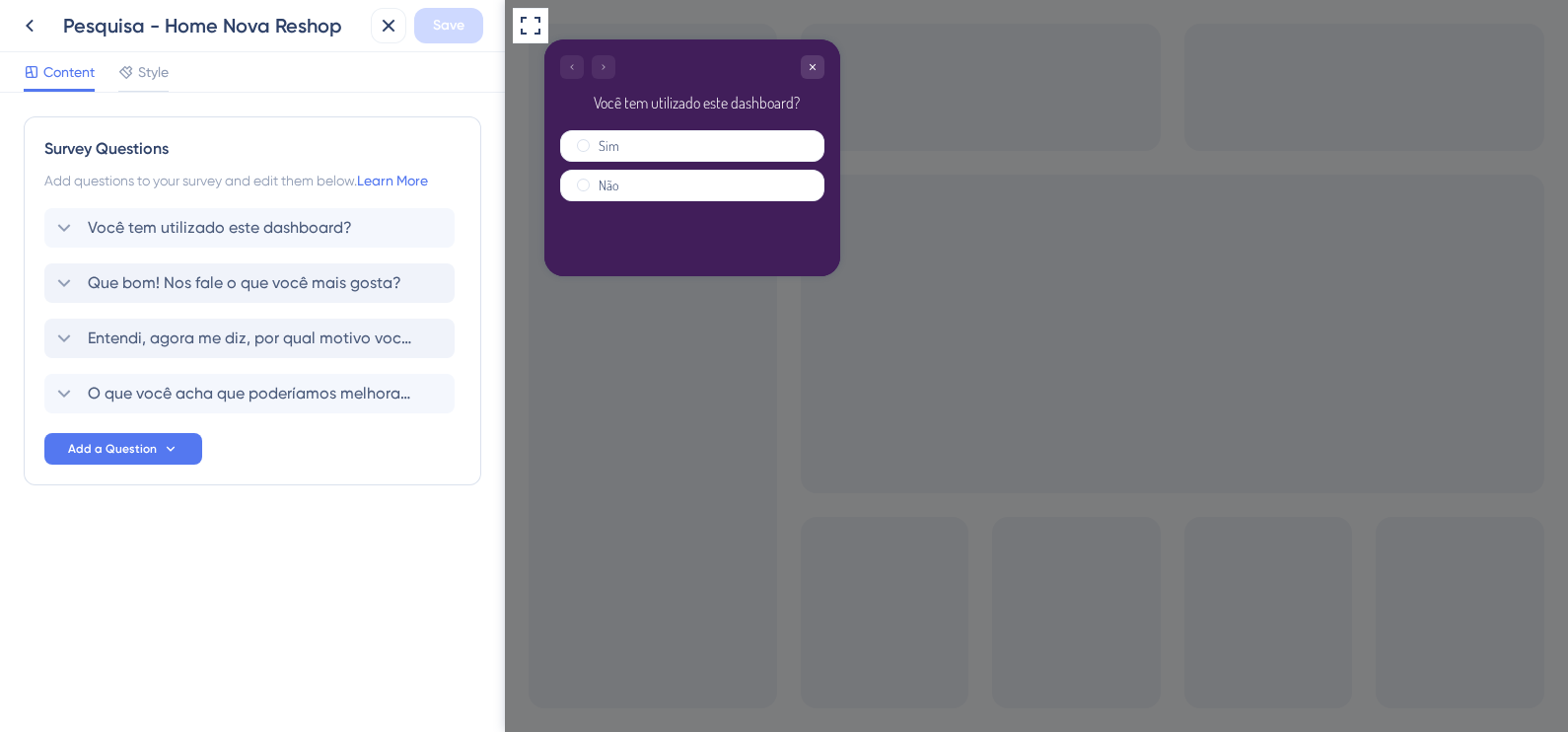
scroll to position [0, 0]
click at [255, 293] on span "Que bom! Nos fale o que você mais gosta?" at bounding box center [244, 283] width 314 height 24
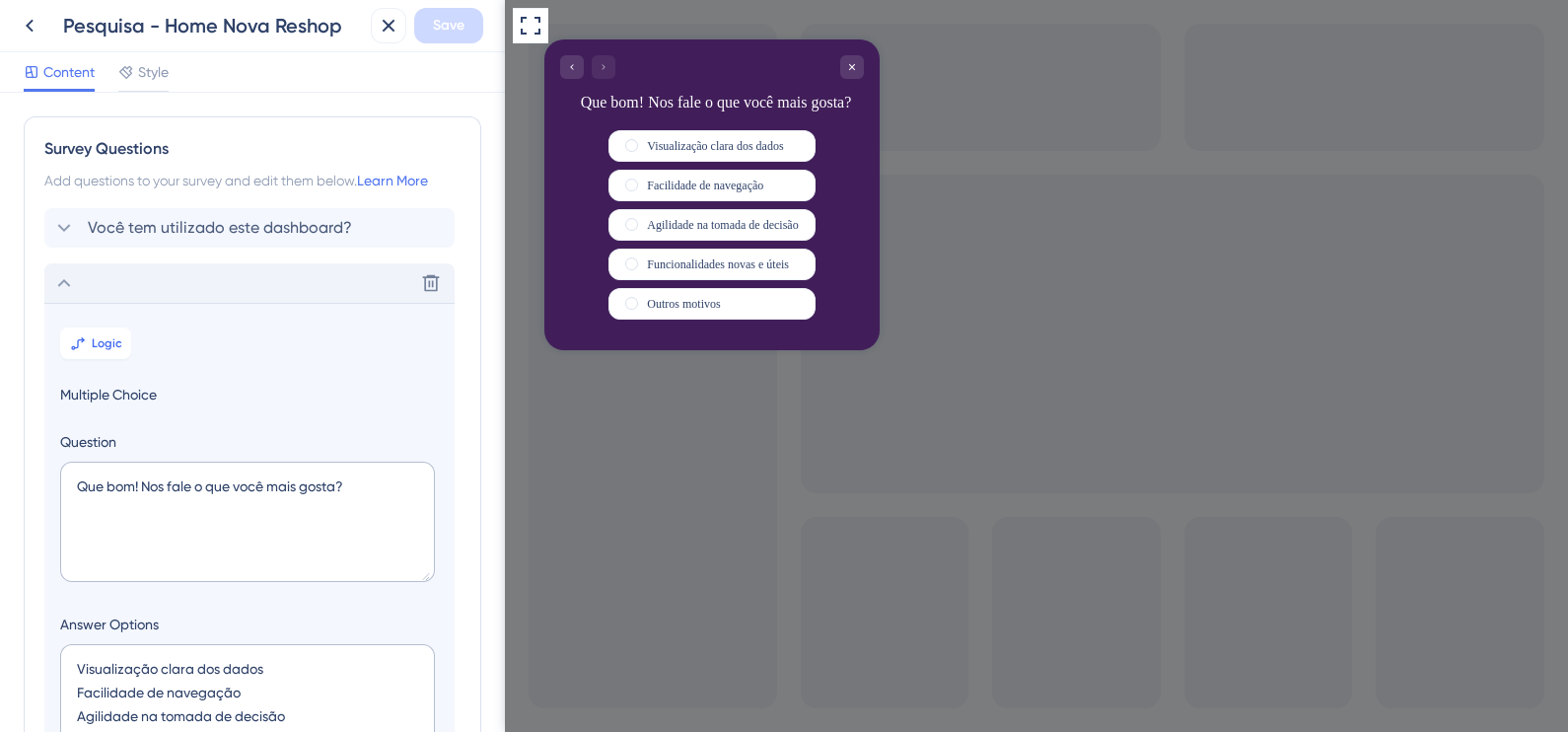
scroll to position [171, 0]
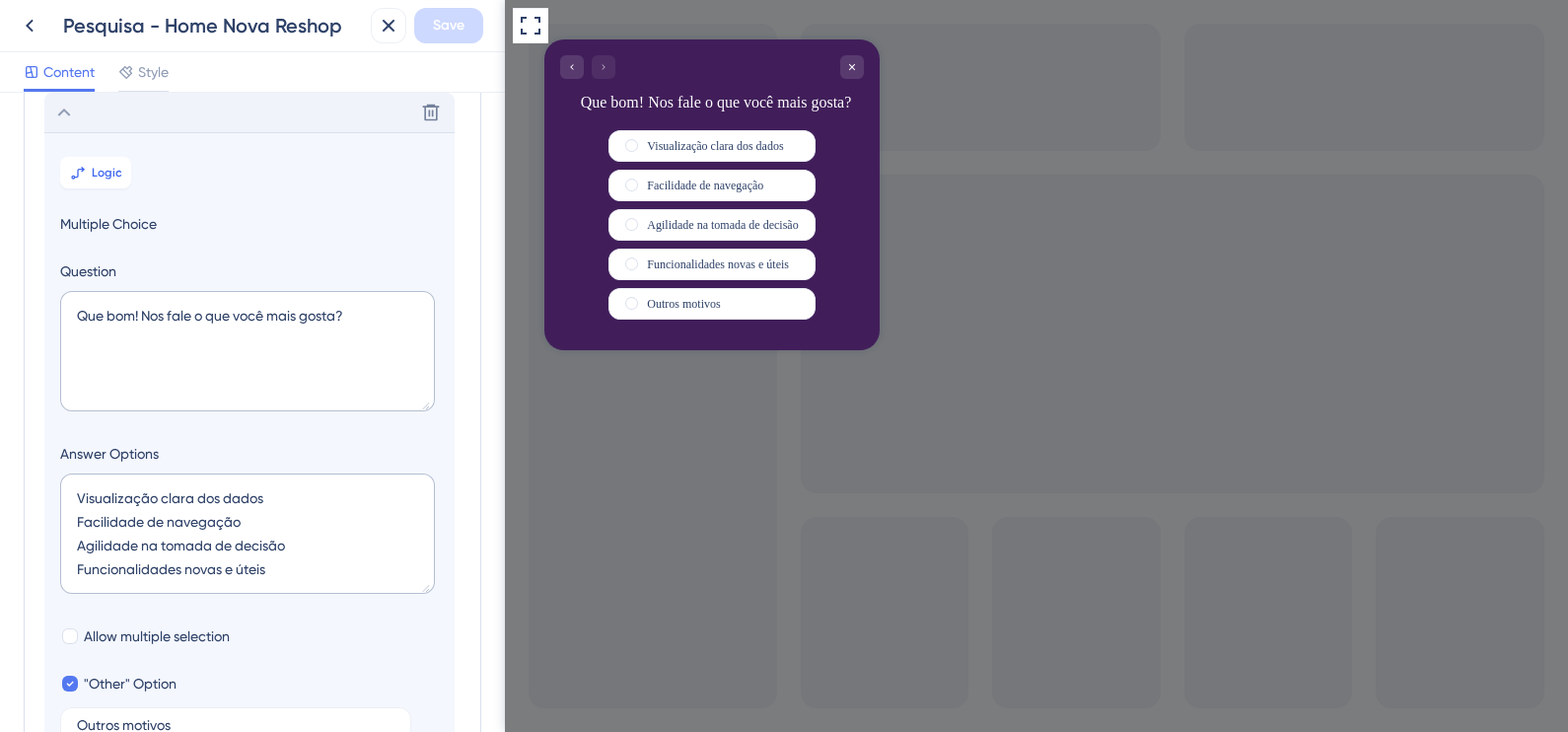
click at [244, 118] on div "Delete" at bounding box center [249, 112] width 410 height 40
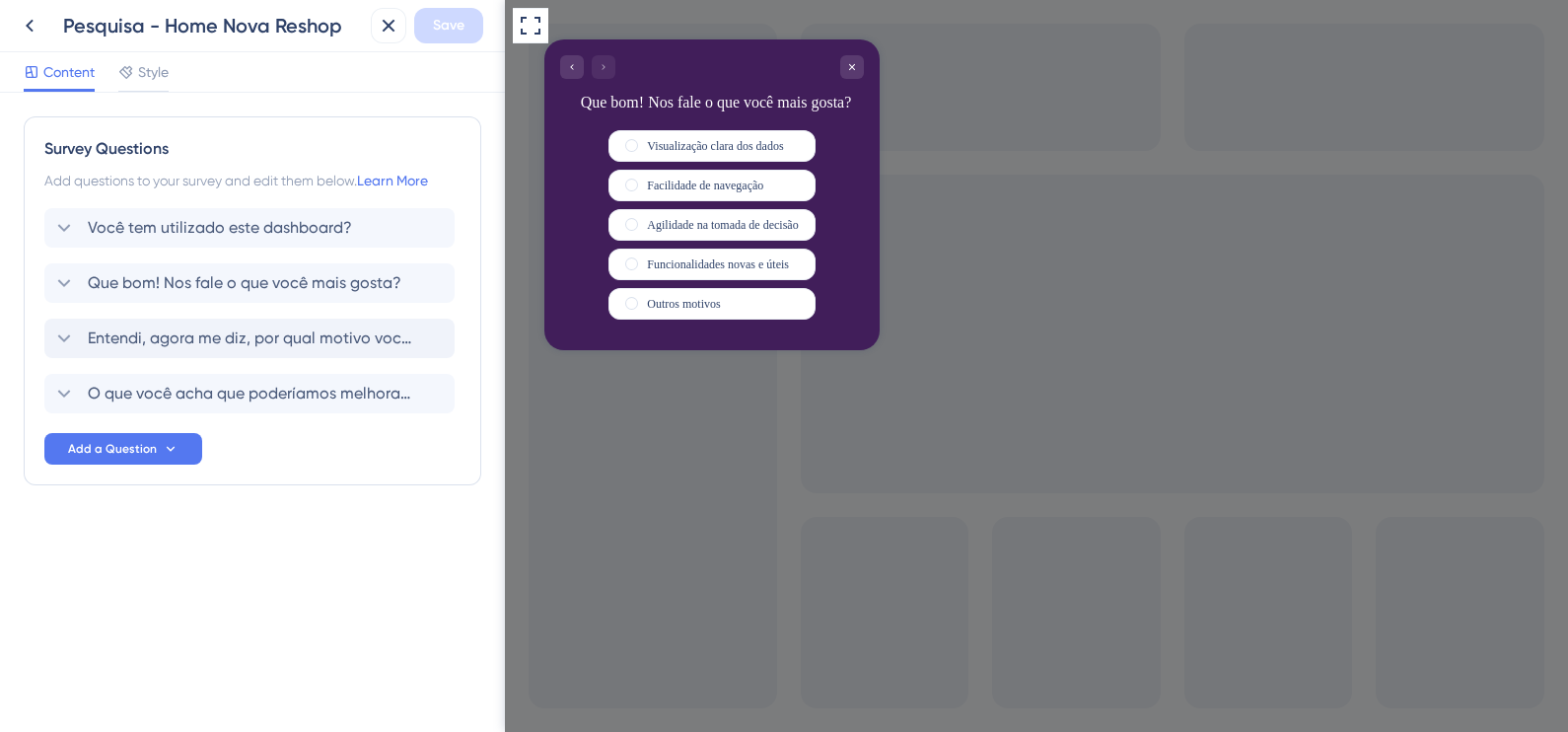
scroll to position [0, 0]
drag, startPoint x: 224, startPoint y: 338, endPoint x: 244, endPoint y: 321, distance: 26.2
click at [225, 338] on span "Entendi, agora me diz, por qual motivo você não tem usado?" at bounding box center [250, 339] width 326 height 24
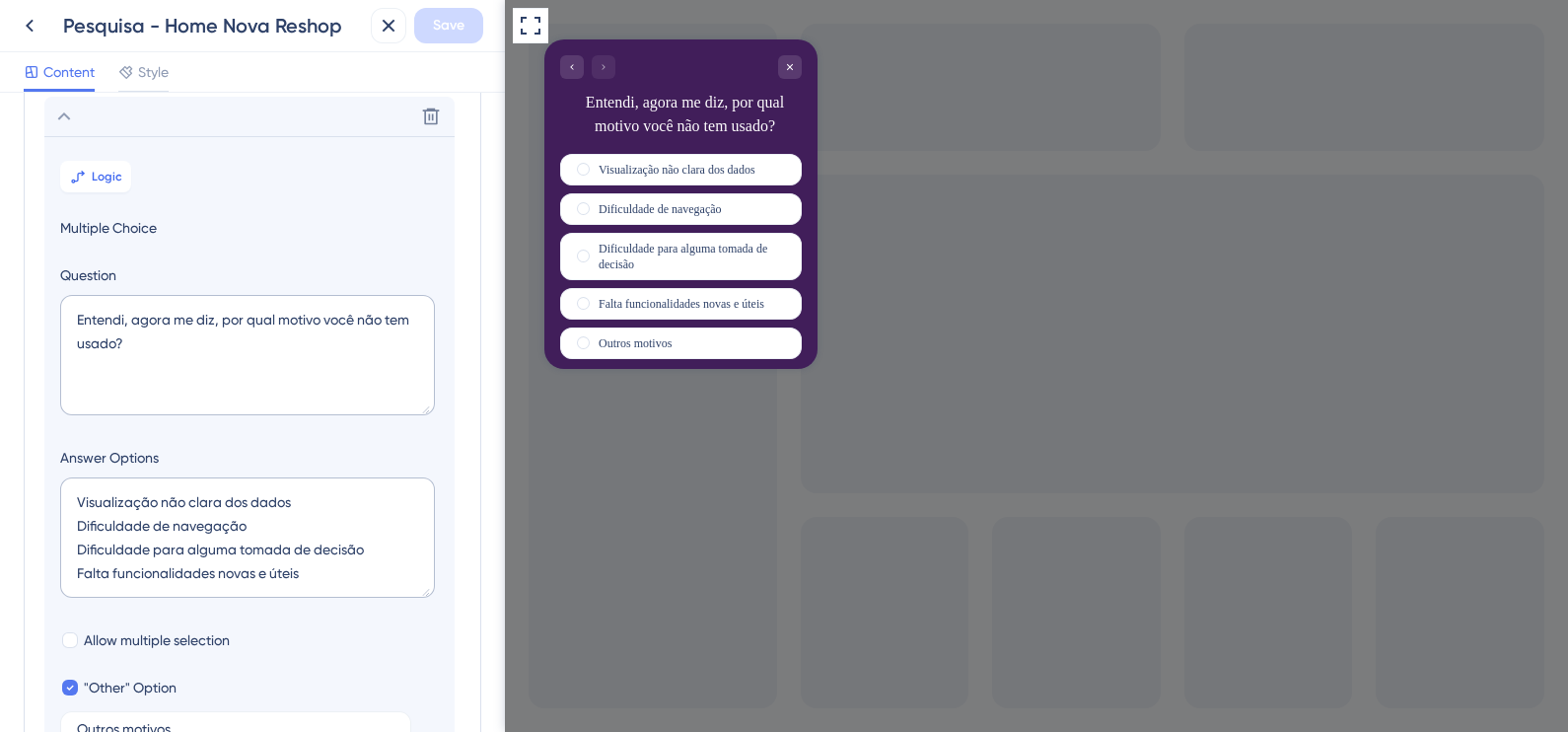
scroll to position [225, 0]
click at [248, 103] on div "Delete" at bounding box center [249, 112] width 410 height 40
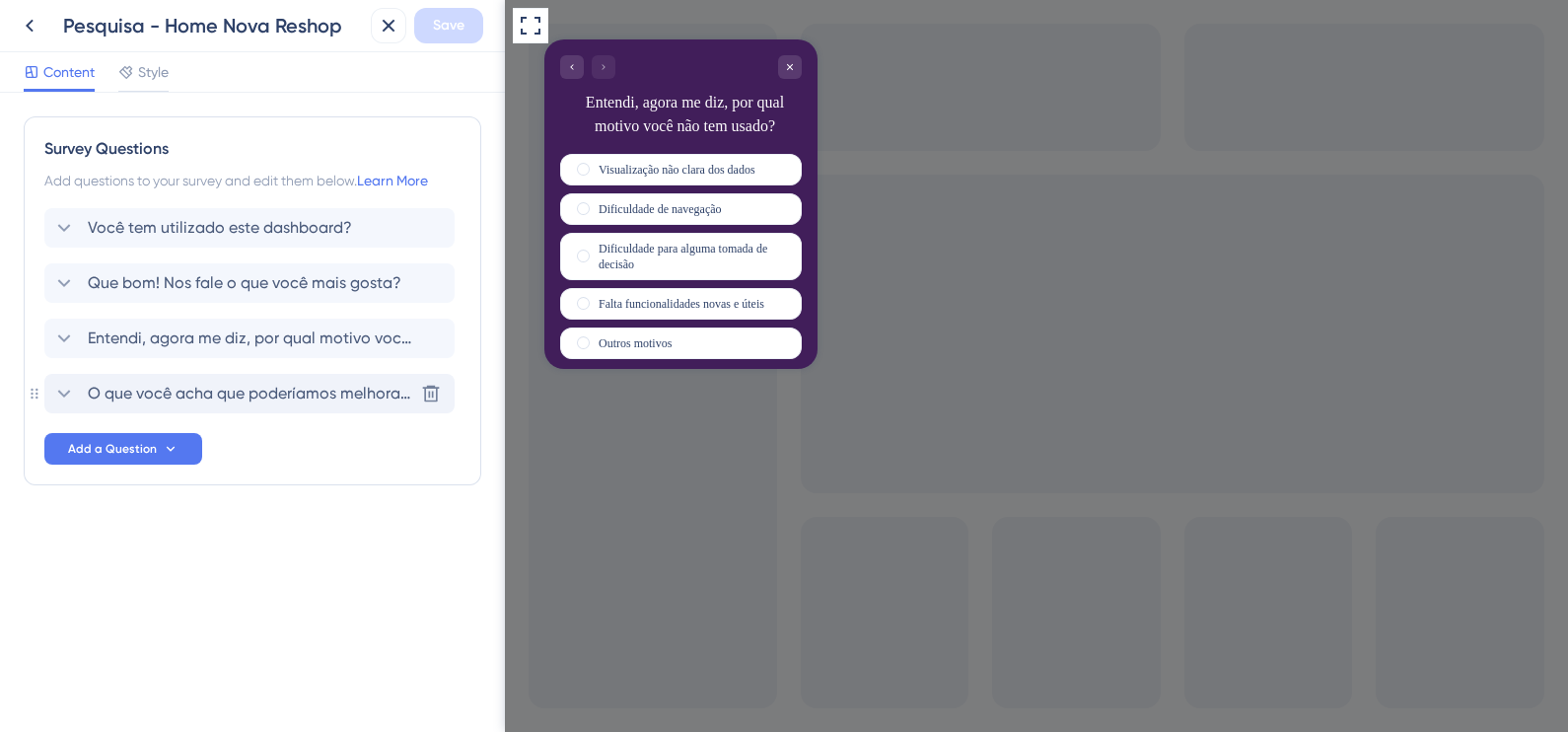
click at [251, 397] on span "O que você acha que poderíamos melhorar ou adicionar ao [produto/serviço]?" at bounding box center [250, 393] width 326 height 24
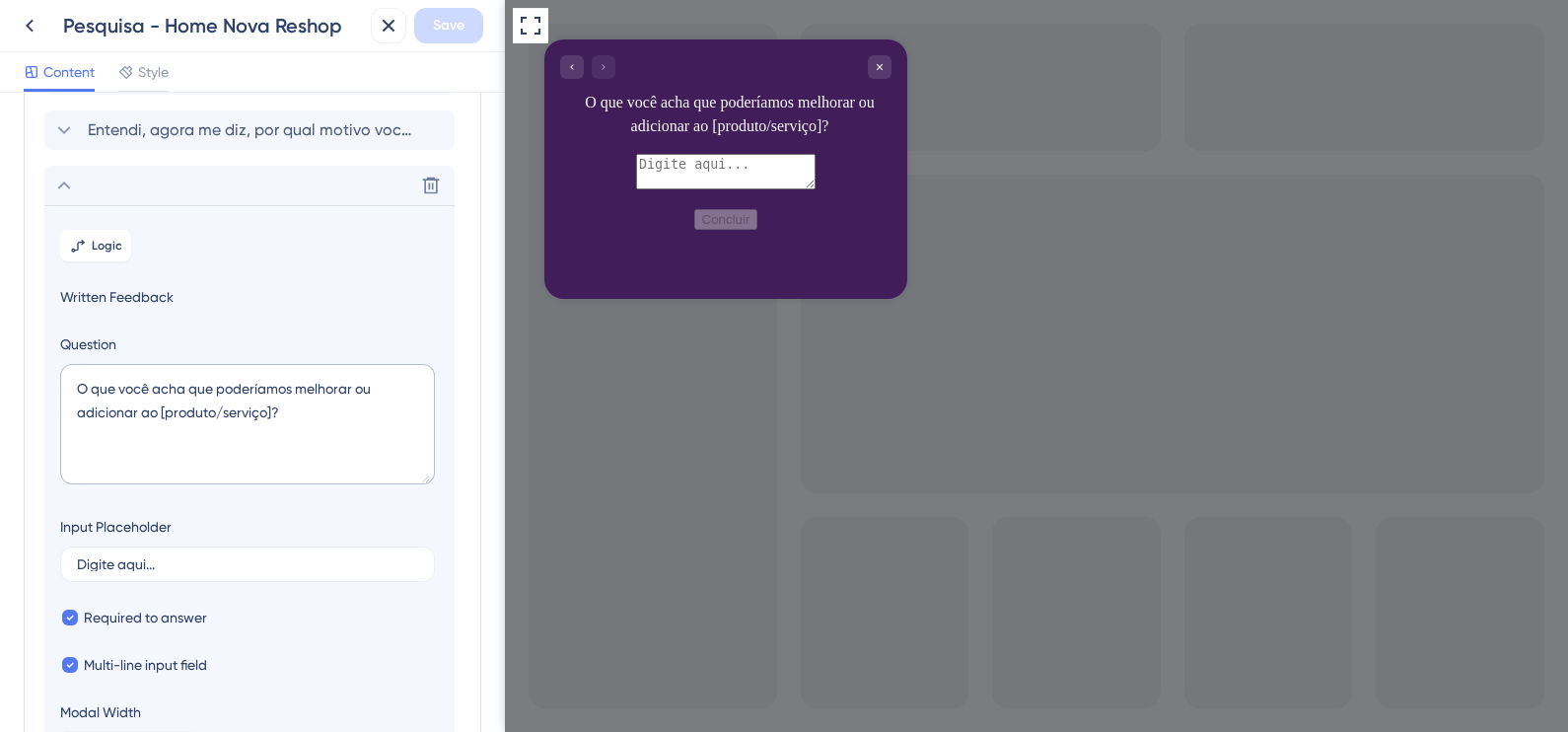
scroll to position [281, 0]
